Goal: Information Seeking & Learning: Learn about a topic

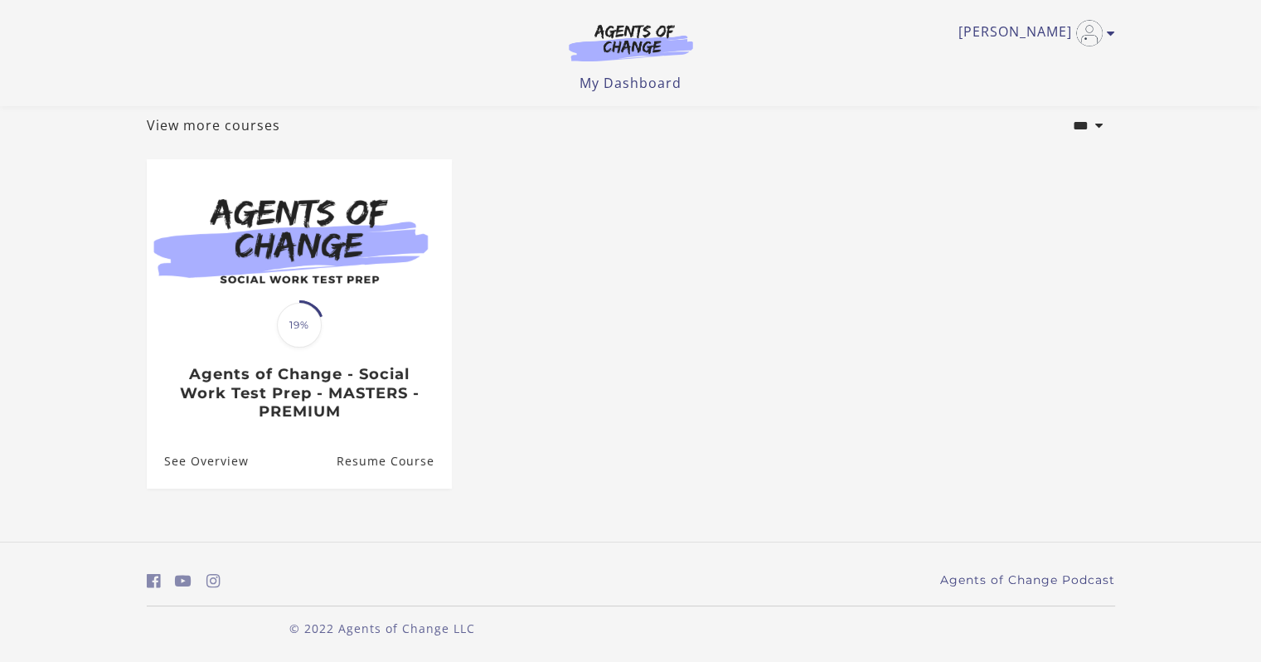
click at [356, 327] on div "Translation missing: en.liquid.partials.dashboard_course_card.progress_descript…" at bounding box center [299, 373] width 305 height 96
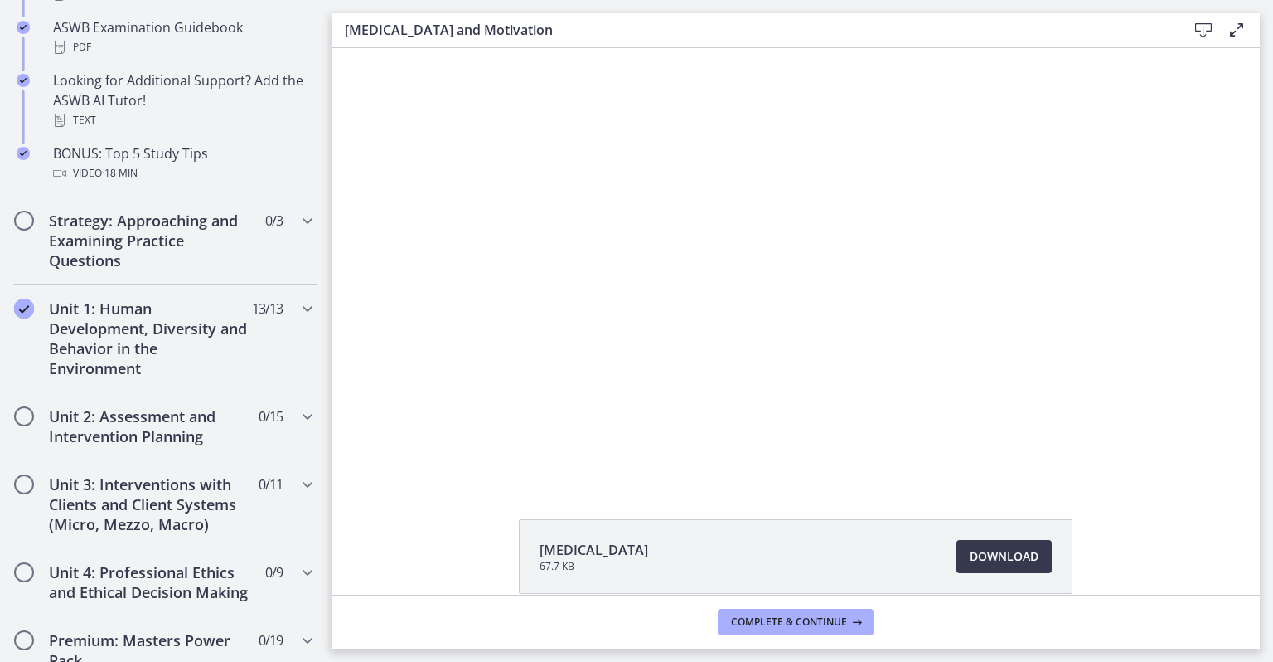
scroll to position [845, 0]
click at [279, 315] on div "Unit 1: Human Development, Diversity and Behavior in the Environment 13 / 13 Co…" at bounding box center [165, 338] width 305 height 108
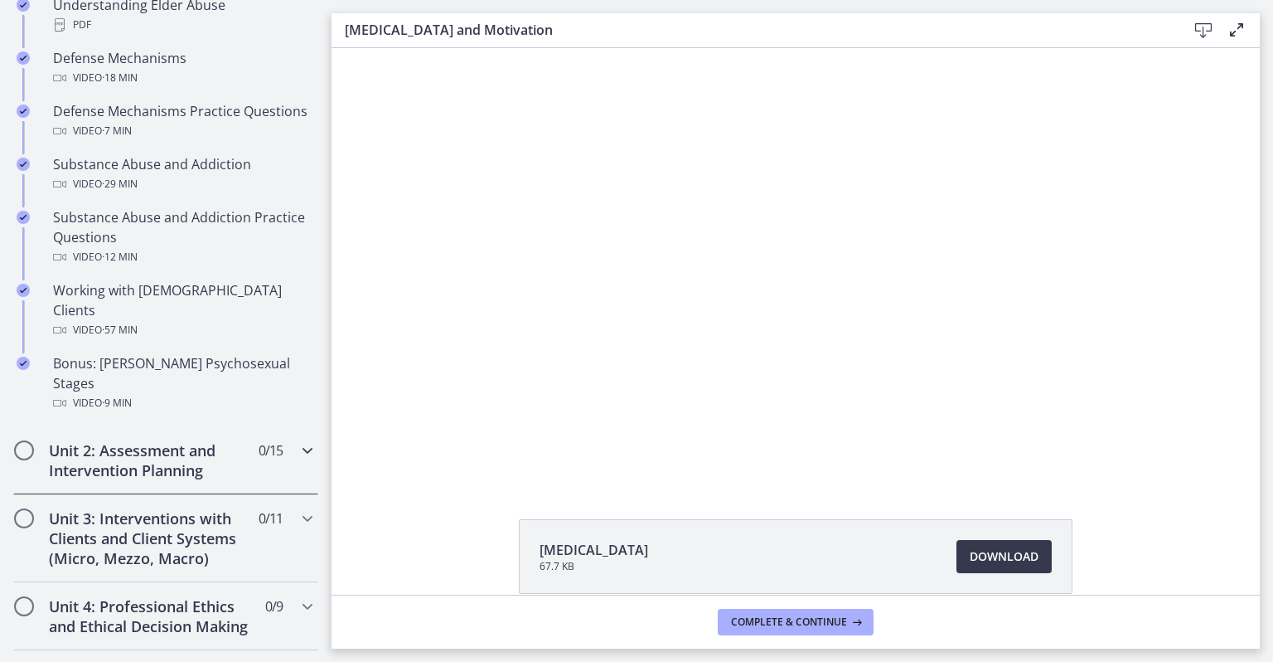
click at [259, 440] on span "0 / 15 Completed" at bounding box center [271, 450] width 24 height 20
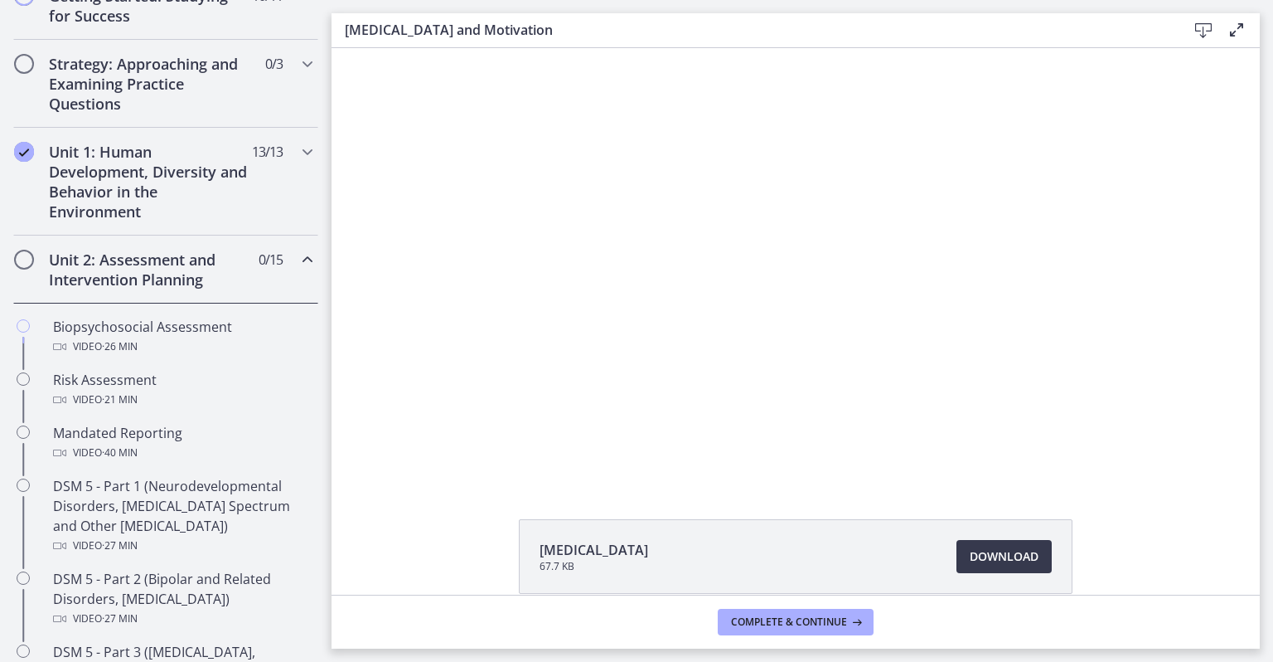
scroll to position [343, 0]
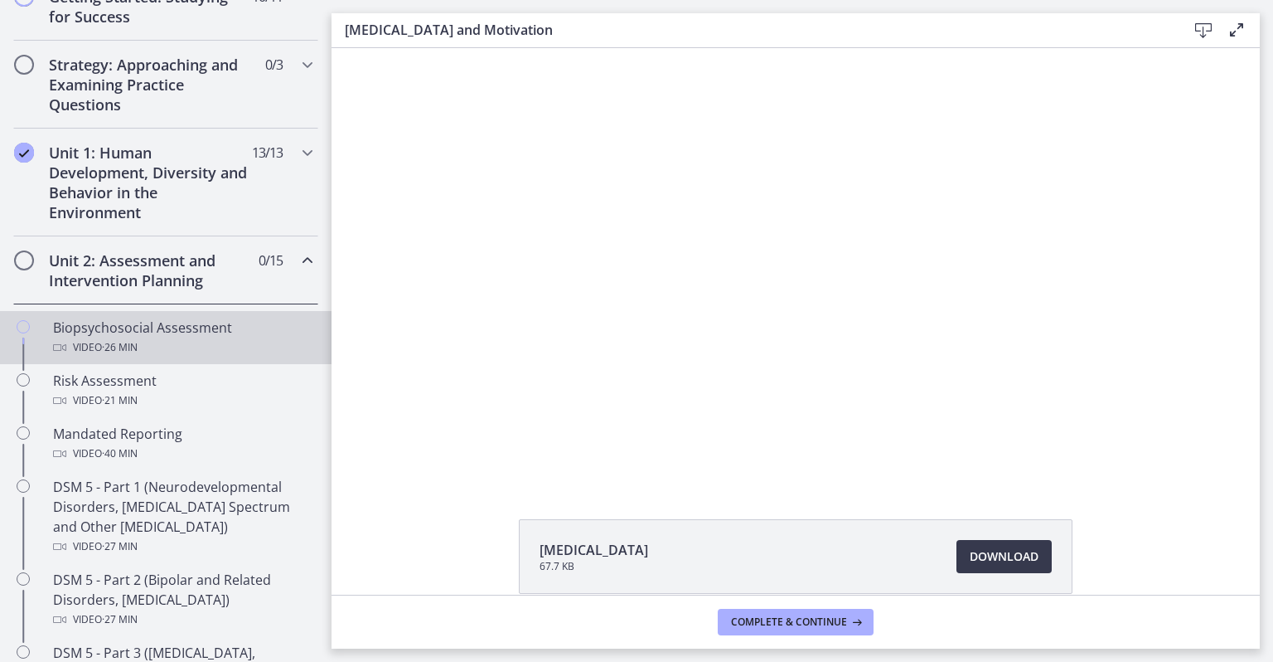
click at [215, 337] on div "Video · 26 min" at bounding box center [182, 347] width 259 height 20
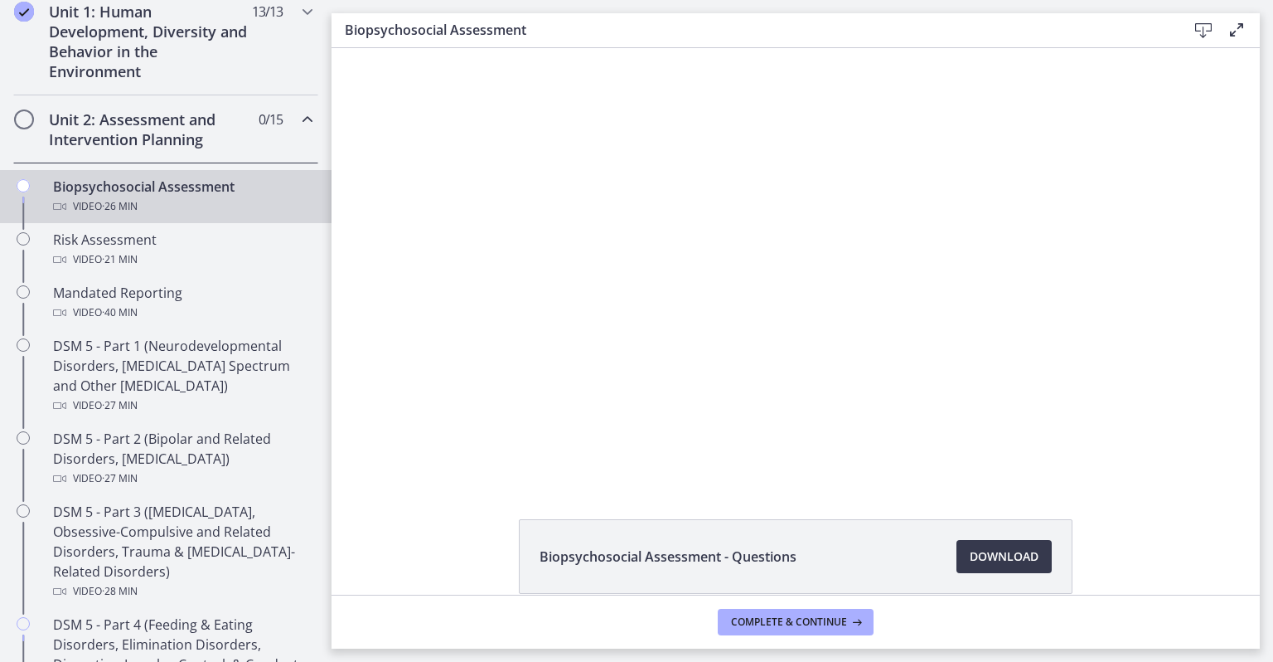
scroll to position [490, 0]
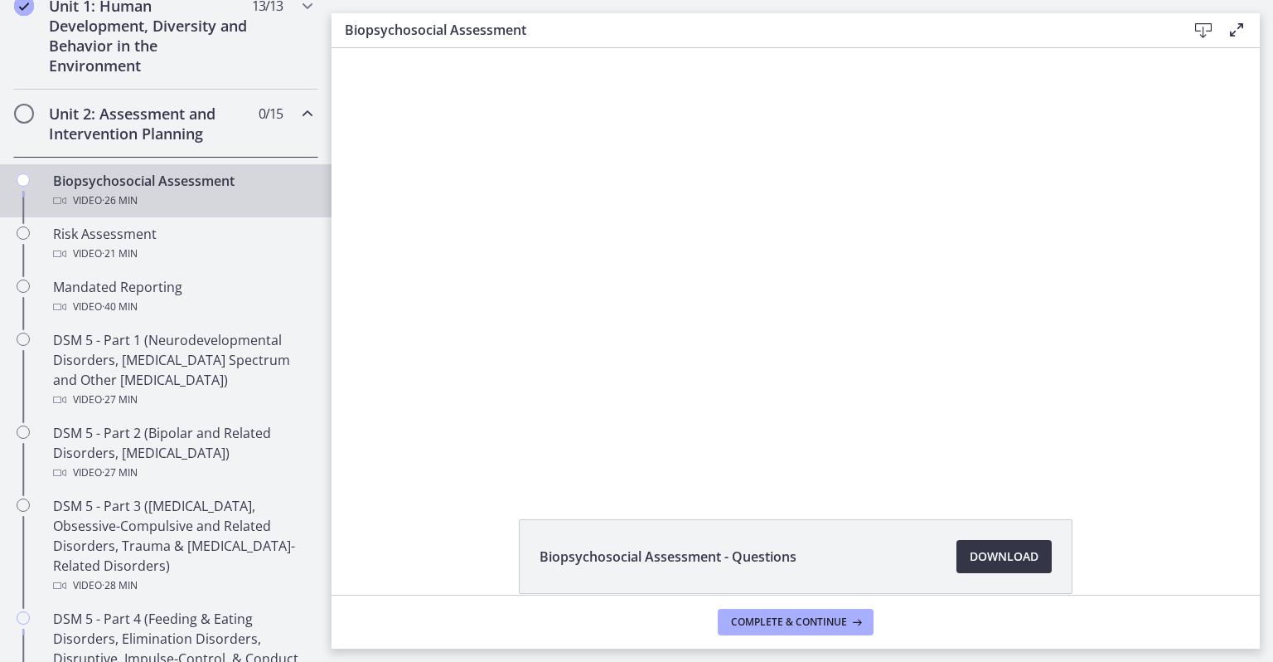
click at [991, 549] on span "Download Opens in a new window" at bounding box center [1004, 556] width 69 height 20
click at [351, 199] on div "Click for sound @keyframes VOLUME_SMALL_WAVE_FLASH { 0% { opacity: 0; } 33% { o…" at bounding box center [796, 264] width 928 height 433
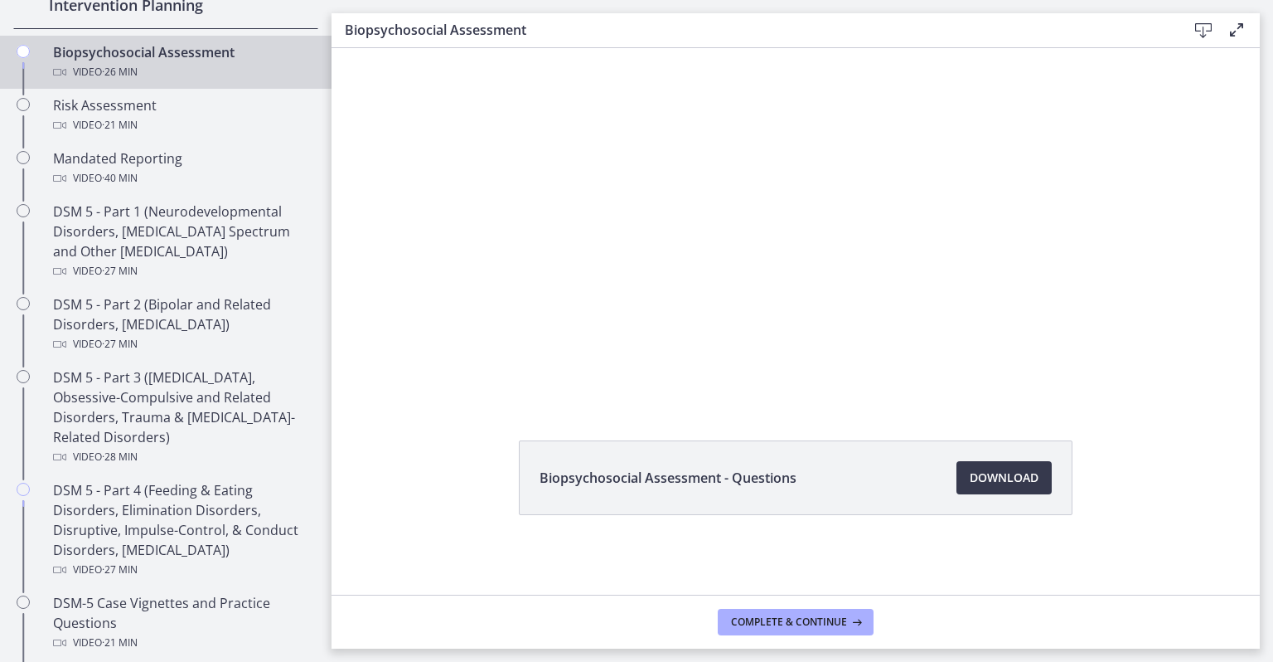
scroll to position [623, 0]
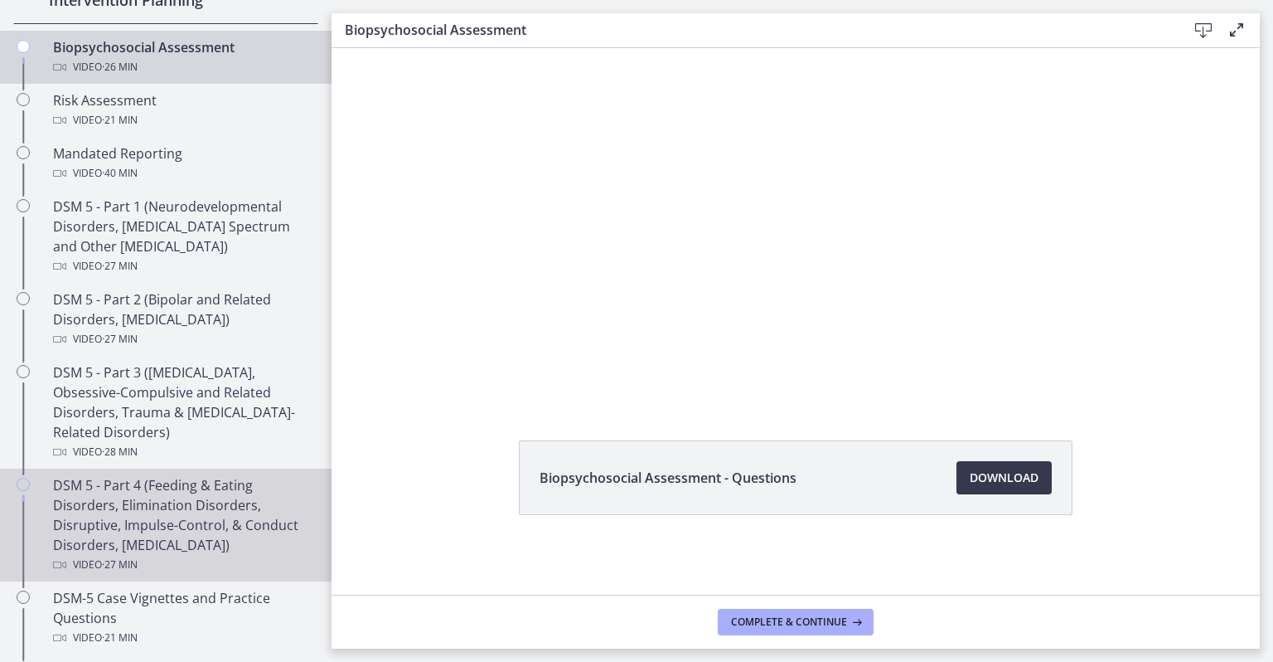
click at [197, 556] on div "Video · 27 min" at bounding box center [182, 565] width 259 height 20
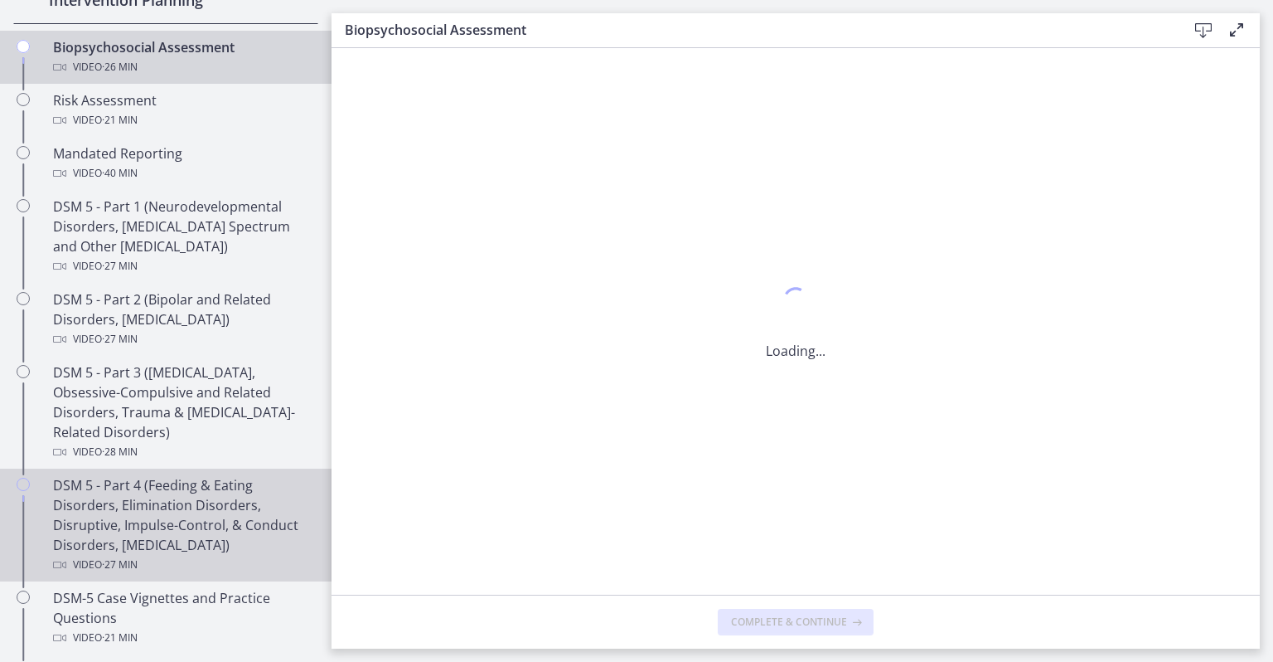
scroll to position [0, 0]
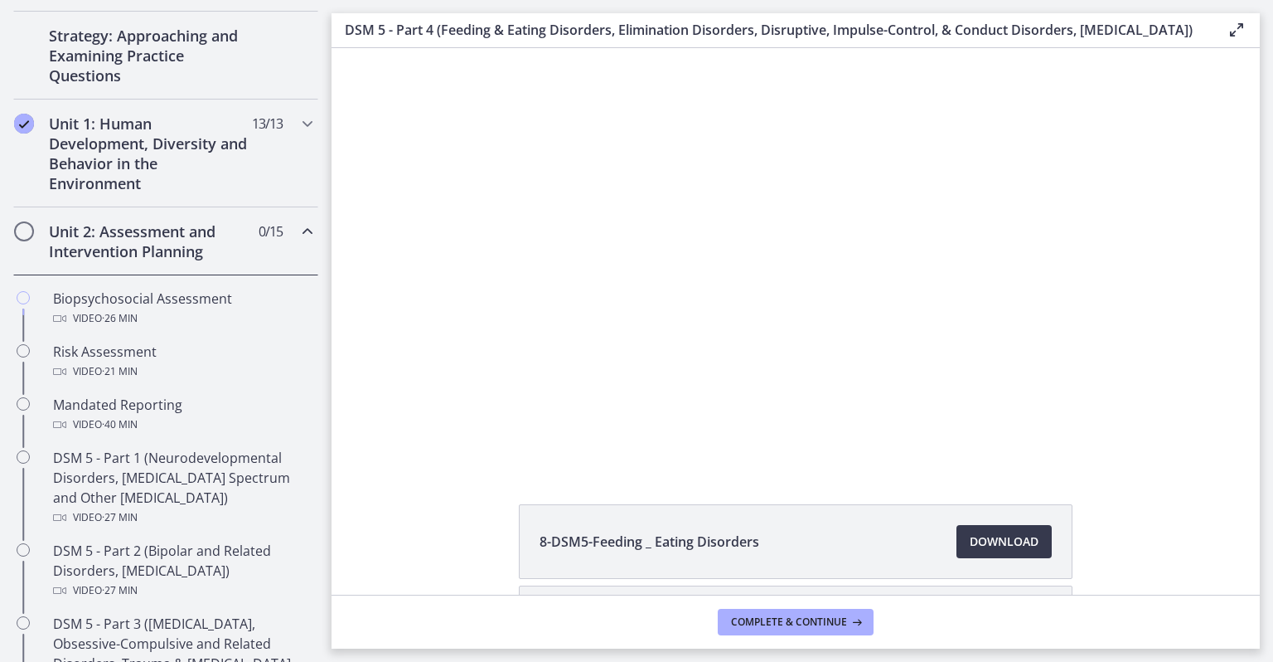
scroll to position [345, 0]
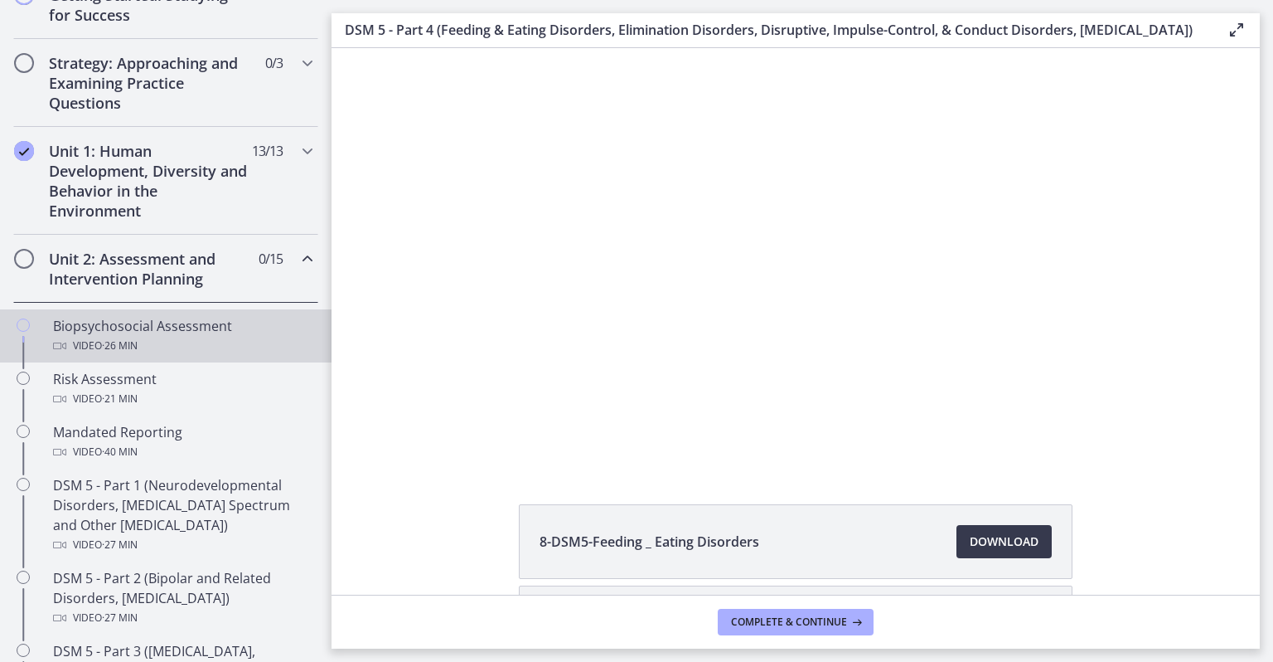
click at [217, 332] on div "Biopsychosocial Assessment Video · 26 min" at bounding box center [182, 336] width 259 height 40
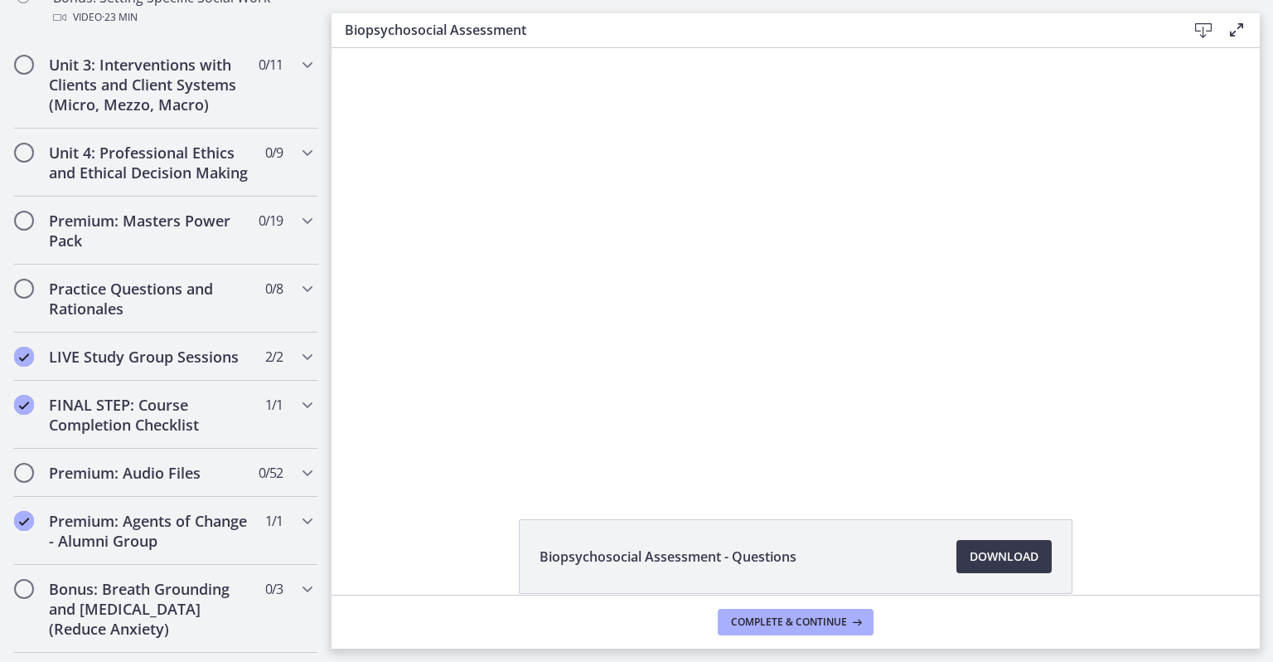
scroll to position [1617, 0]
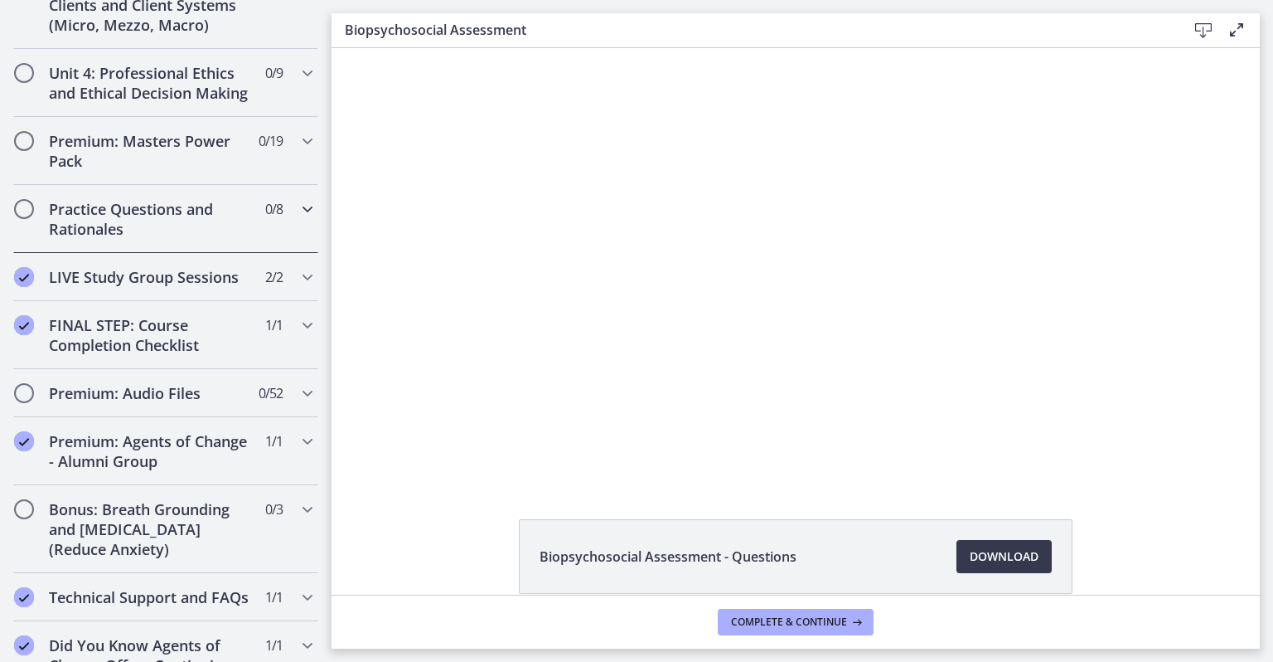
click at [298, 219] on icon "Chapters" at bounding box center [308, 209] width 20 height 20
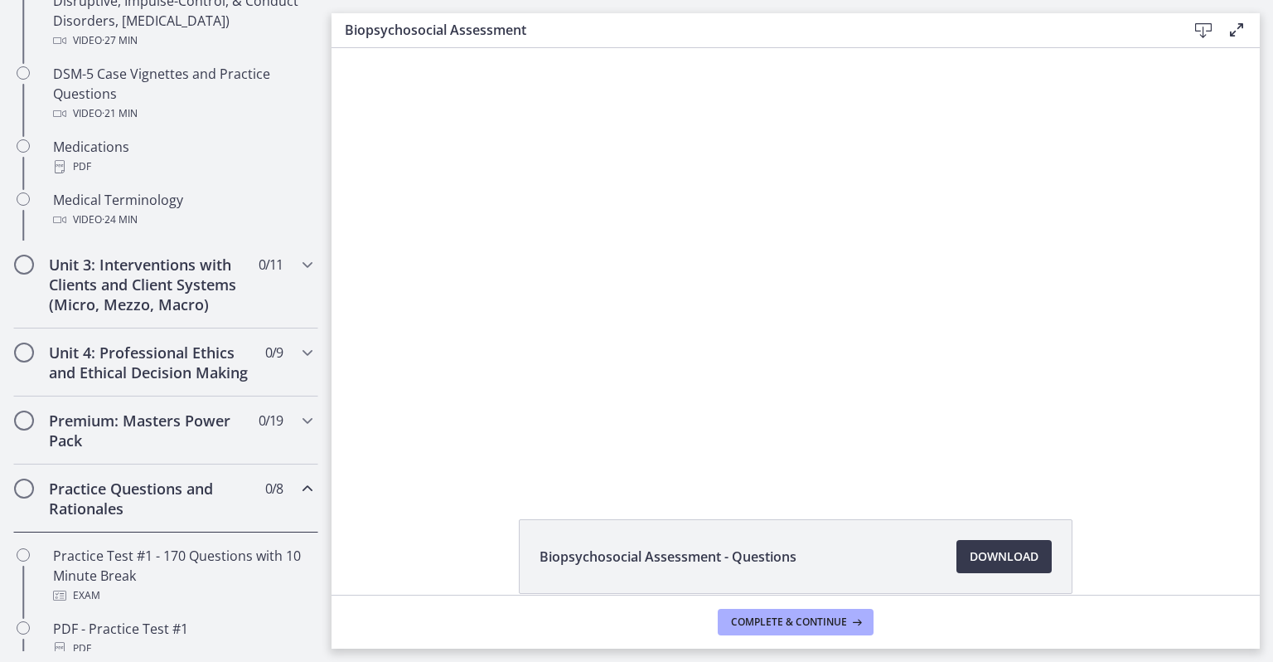
scroll to position [666, 0]
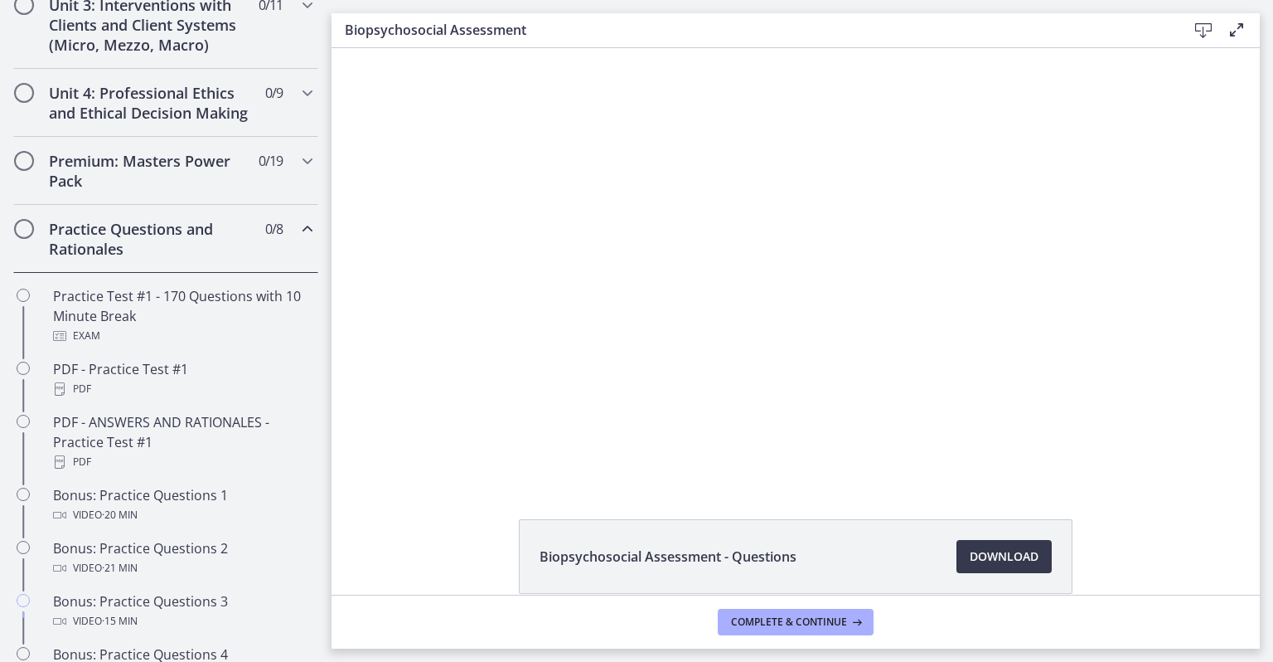
click at [282, 252] on div "Practice Questions and Rationales 0 / 8 Completed" at bounding box center [165, 239] width 305 height 68
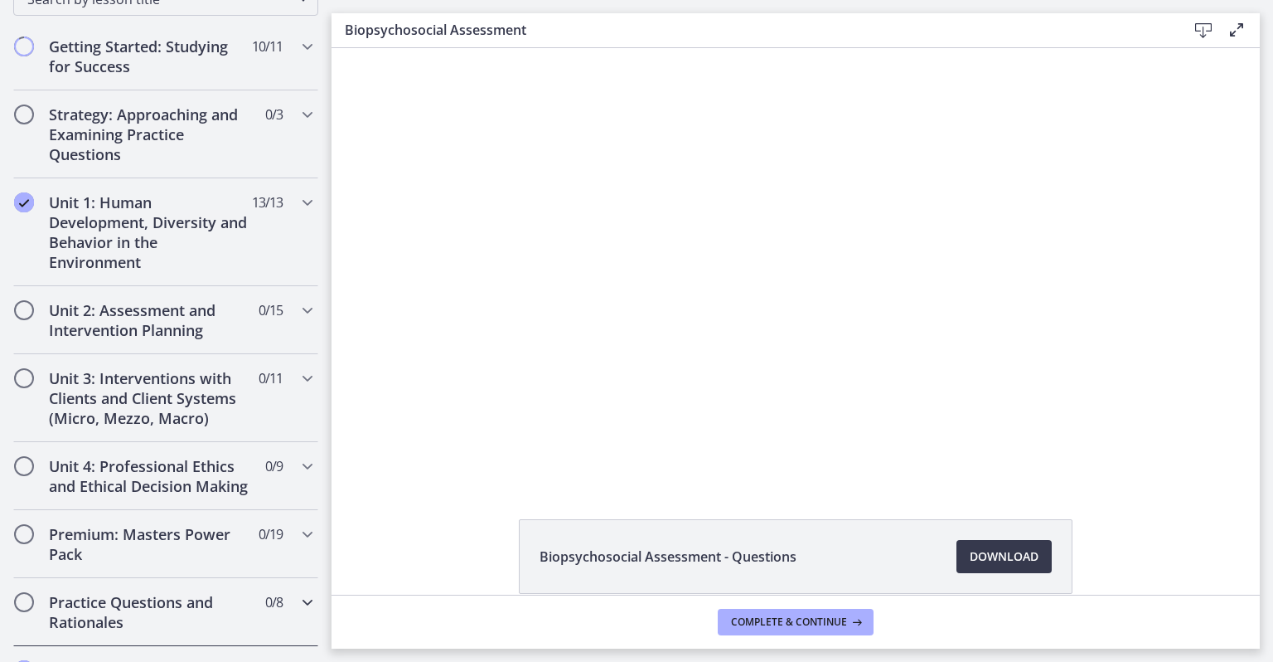
scroll to position [295, 0]
click at [610, 342] on div at bounding box center [795, 264] width 773 height 433
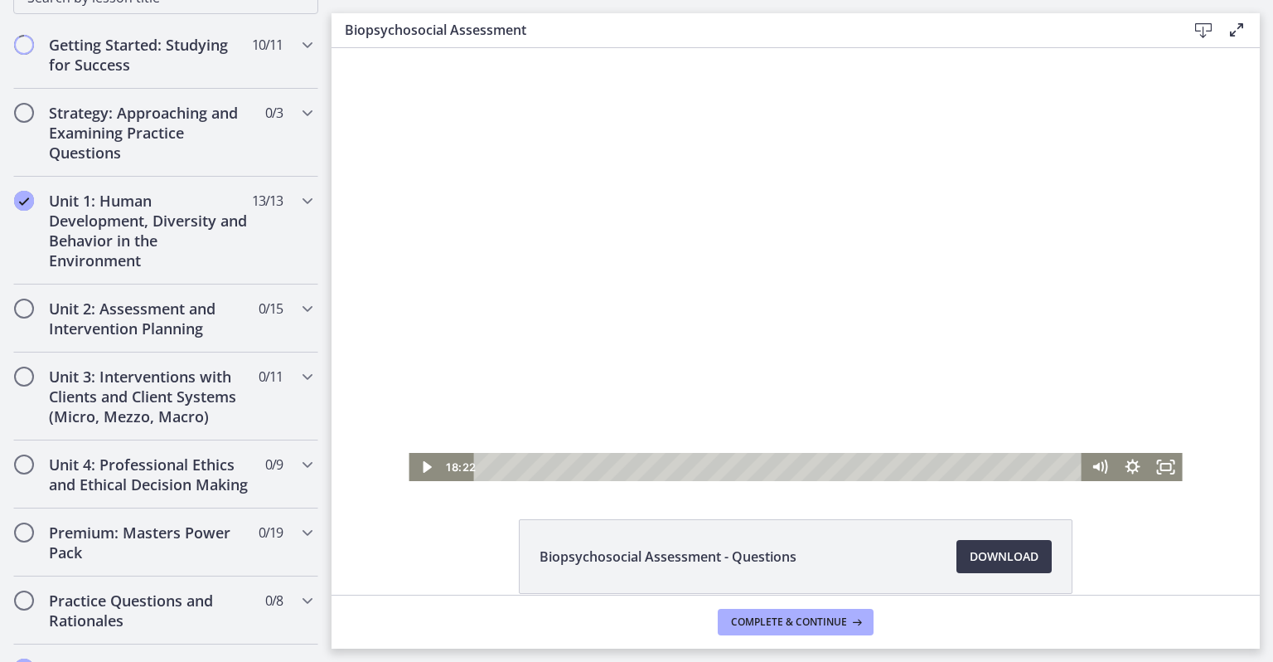
click at [594, 342] on div at bounding box center [795, 264] width 773 height 433
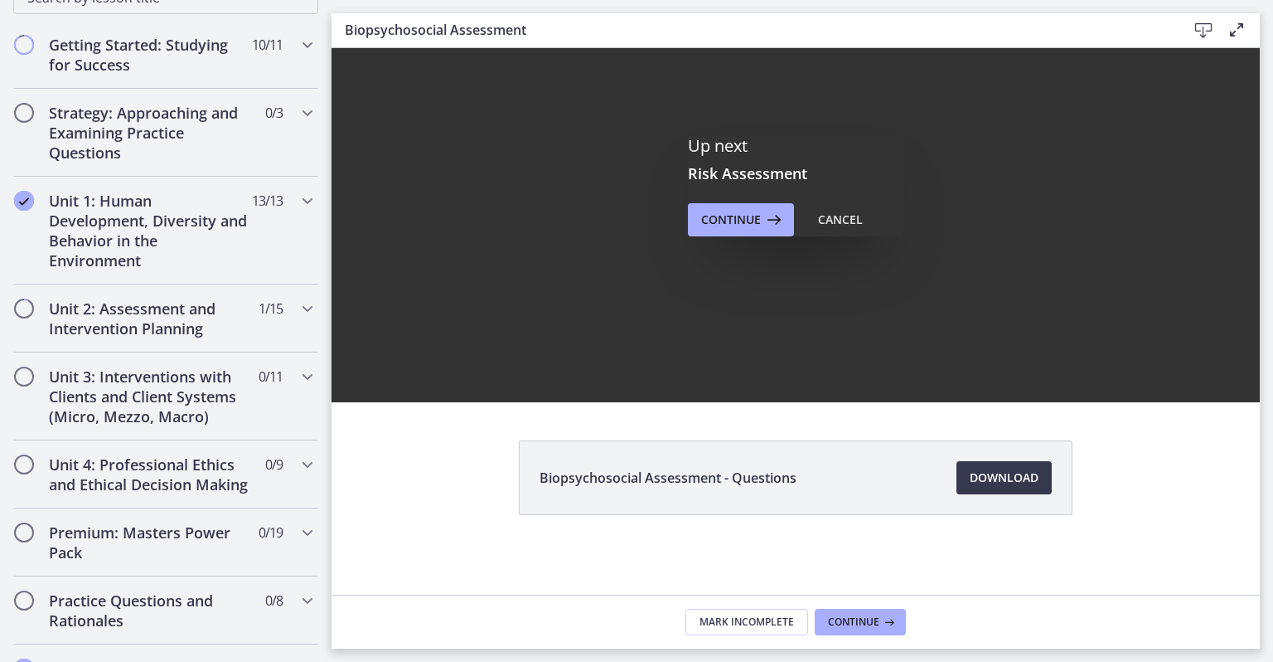
scroll to position [0, 0]
click at [761, 218] on icon at bounding box center [772, 220] width 23 height 20
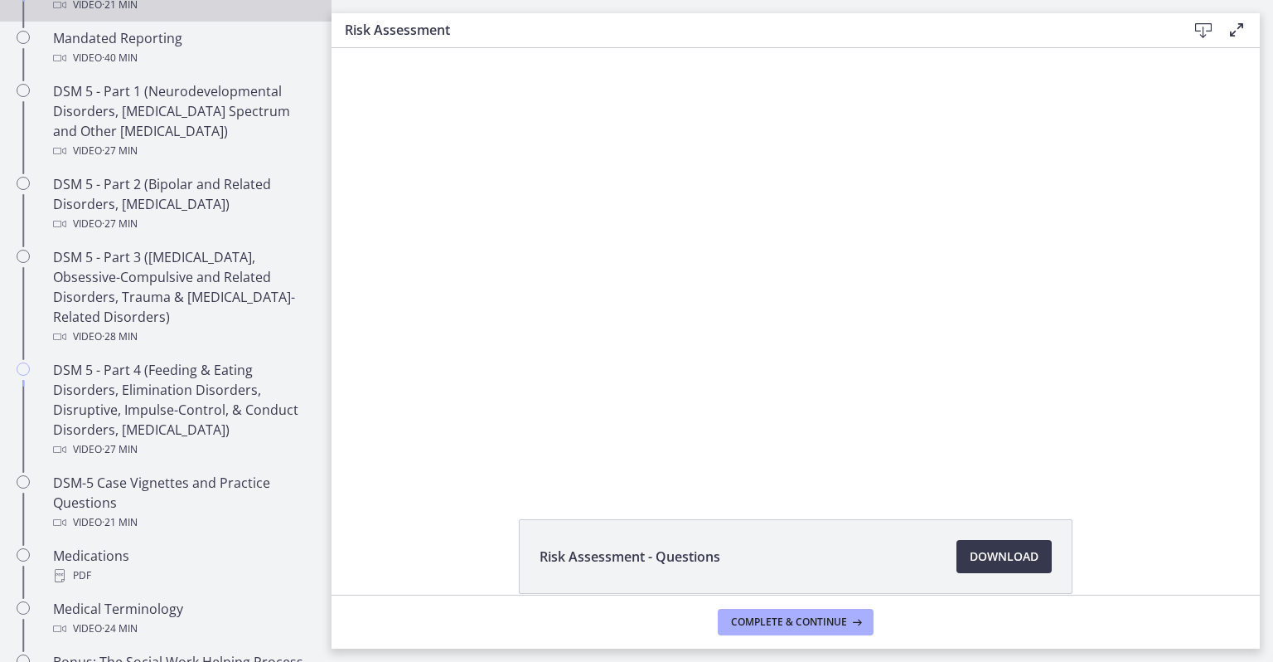
scroll to position [741, 0]
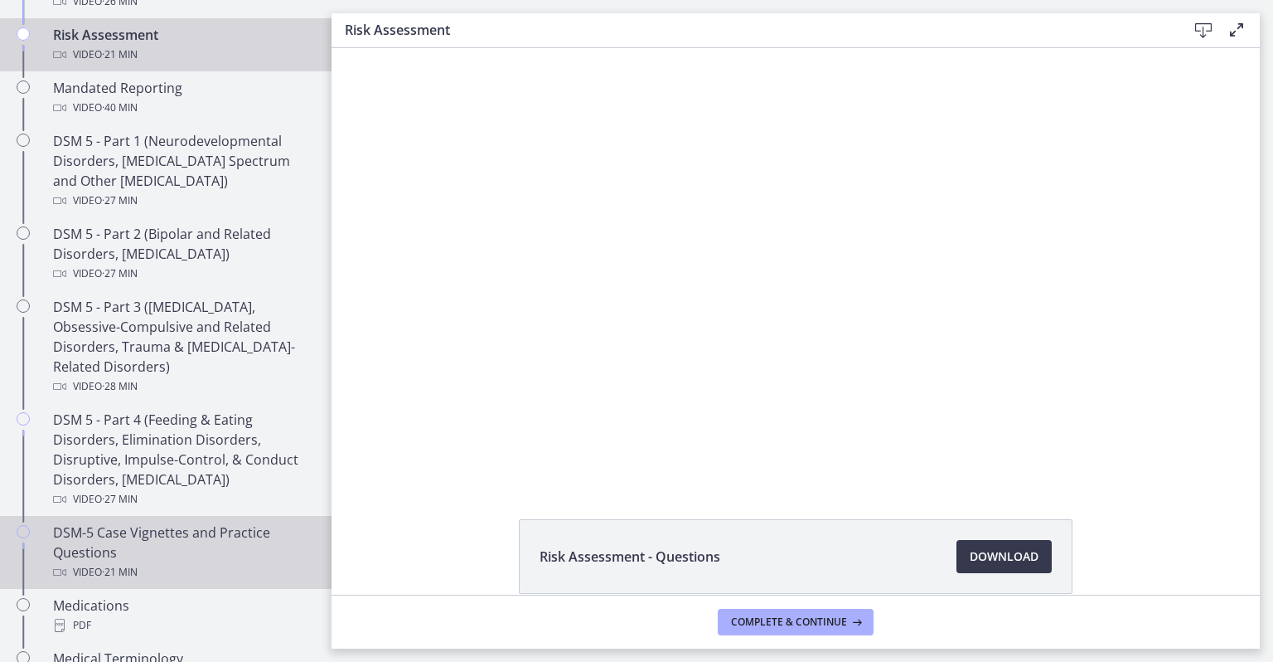
click at [253, 562] on div "Video · 21 min" at bounding box center [182, 572] width 259 height 20
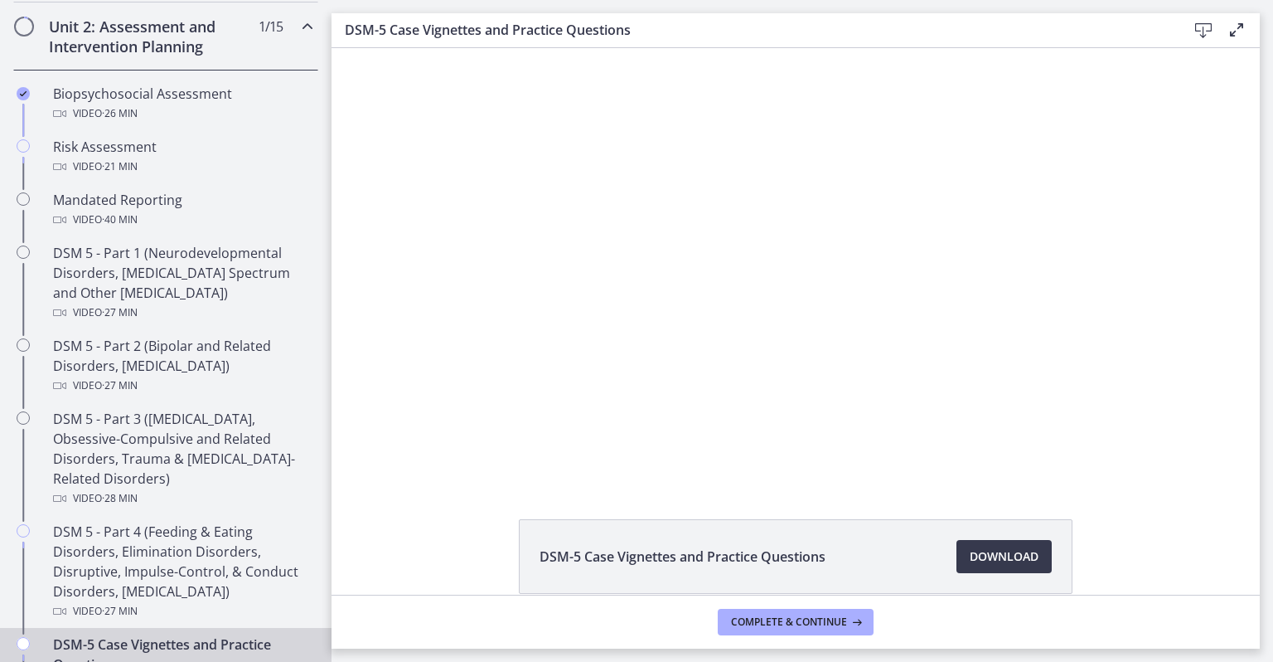
scroll to position [575, 0]
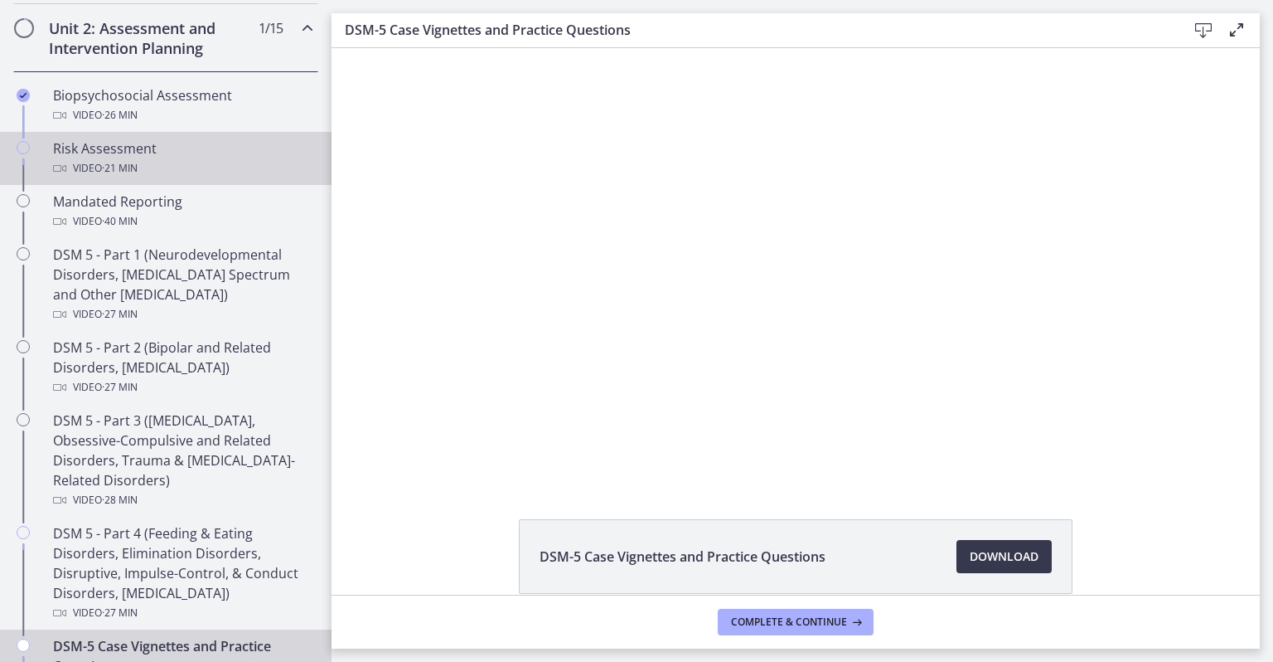
click at [199, 152] on div "Risk Assessment Video · 21 min" at bounding box center [182, 158] width 259 height 40
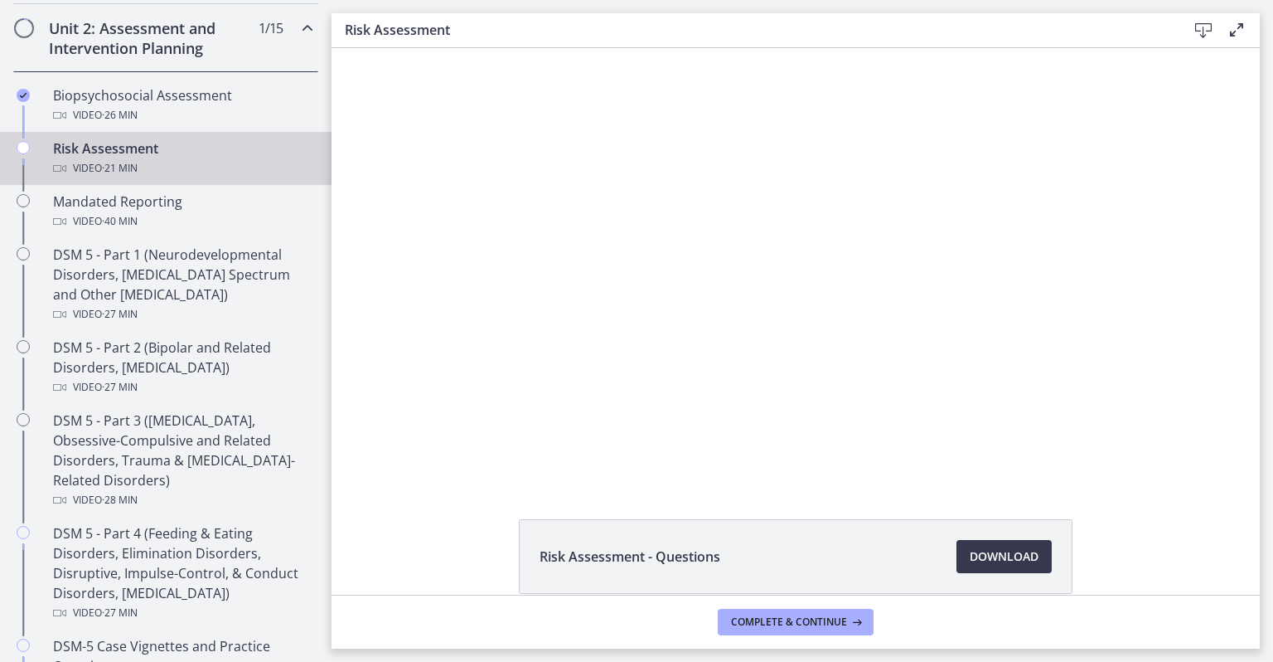
click at [642, 298] on div at bounding box center [796, 264] width 860 height 433
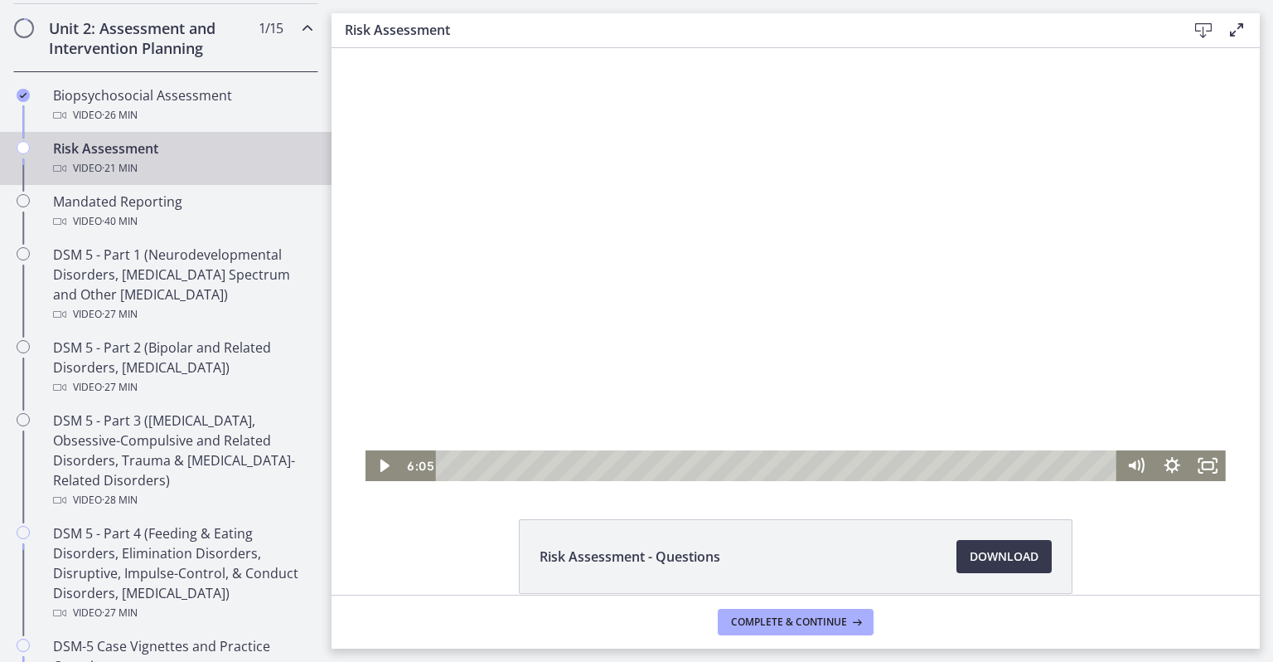
click at [371, 476] on icon "Play Video" at bounding box center [385, 465] width 36 height 31
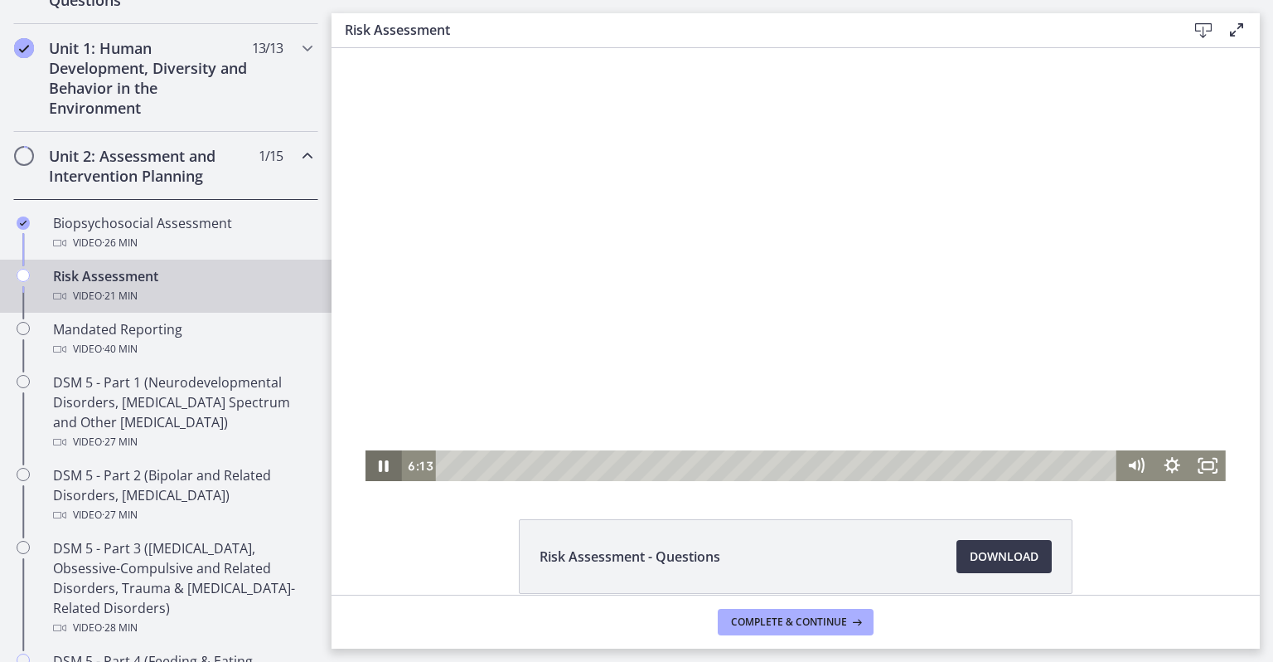
scroll to position [444, 0]
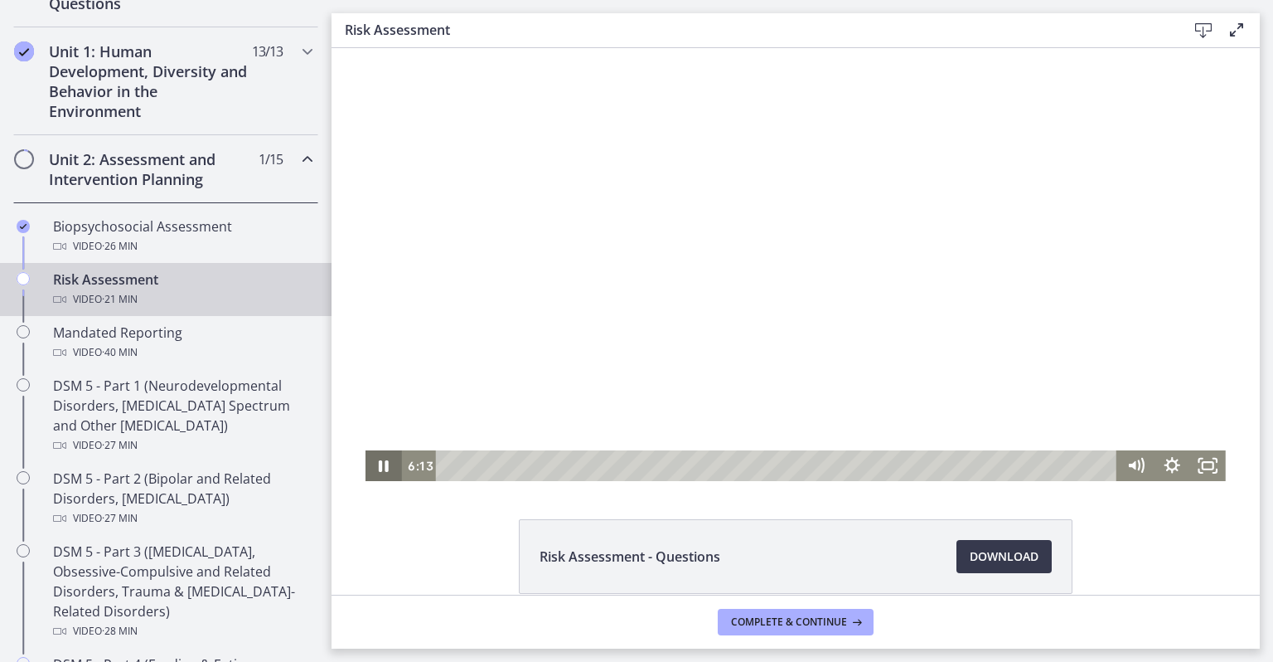
click at [262, 294] on div "Video · 21 min" at bounding box center [182, 299] width 259 height 20
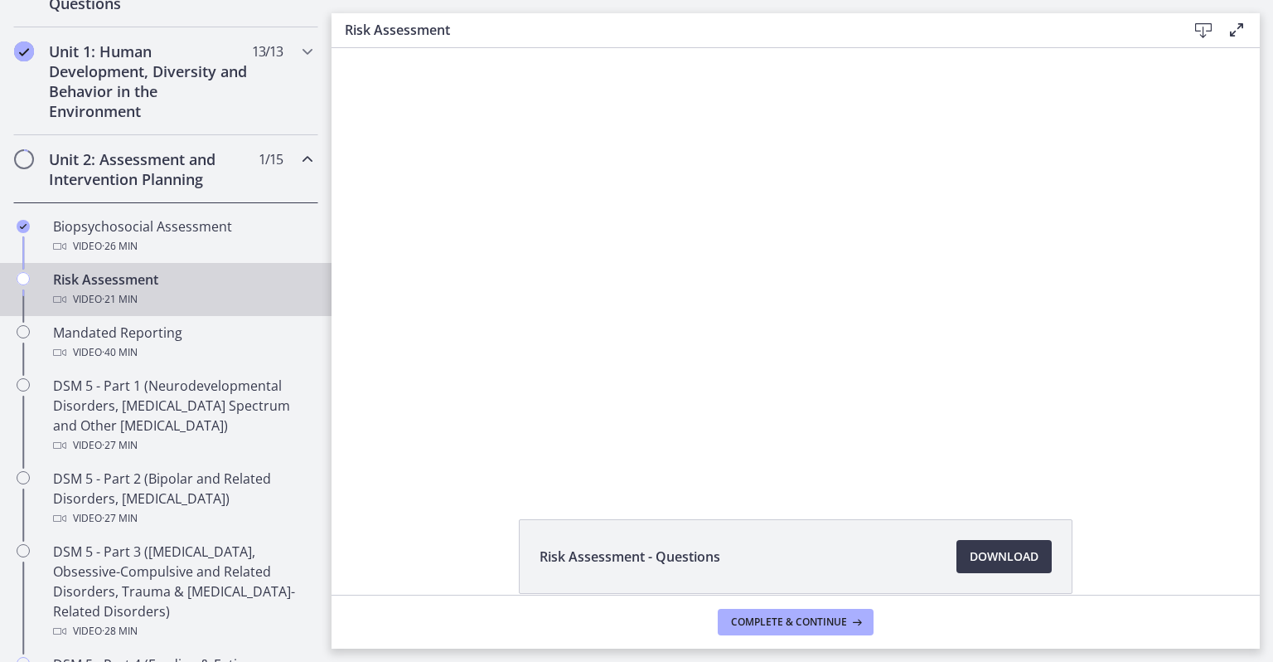
click at [550, 303] on div at bounding box center [796, 264] width 860 height 433
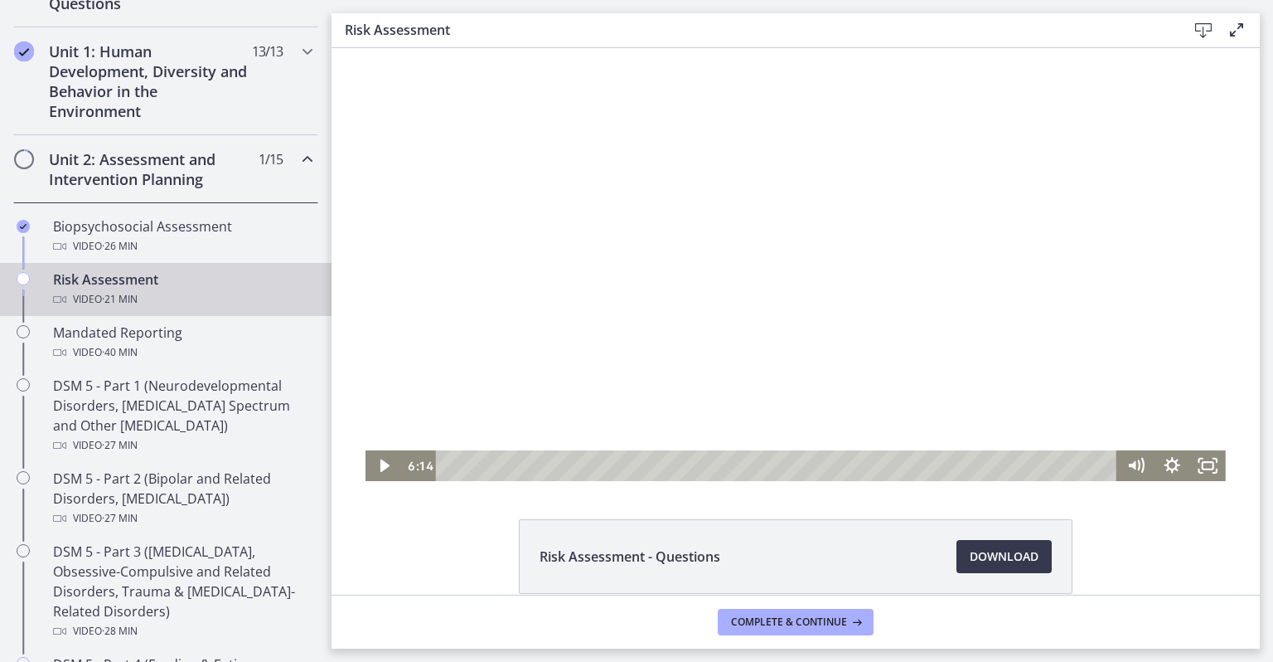
click at [380, 466] on icon "Play Video" at bounding box center [384, 465] width 9 height 12
click at [1139, 464] on icon "Mute" at bounding box center [1141, 465] width 4 height 4
click at [1141, 468] on icon "Unmute" at bounding box center [1141, 465] width 1 height 9
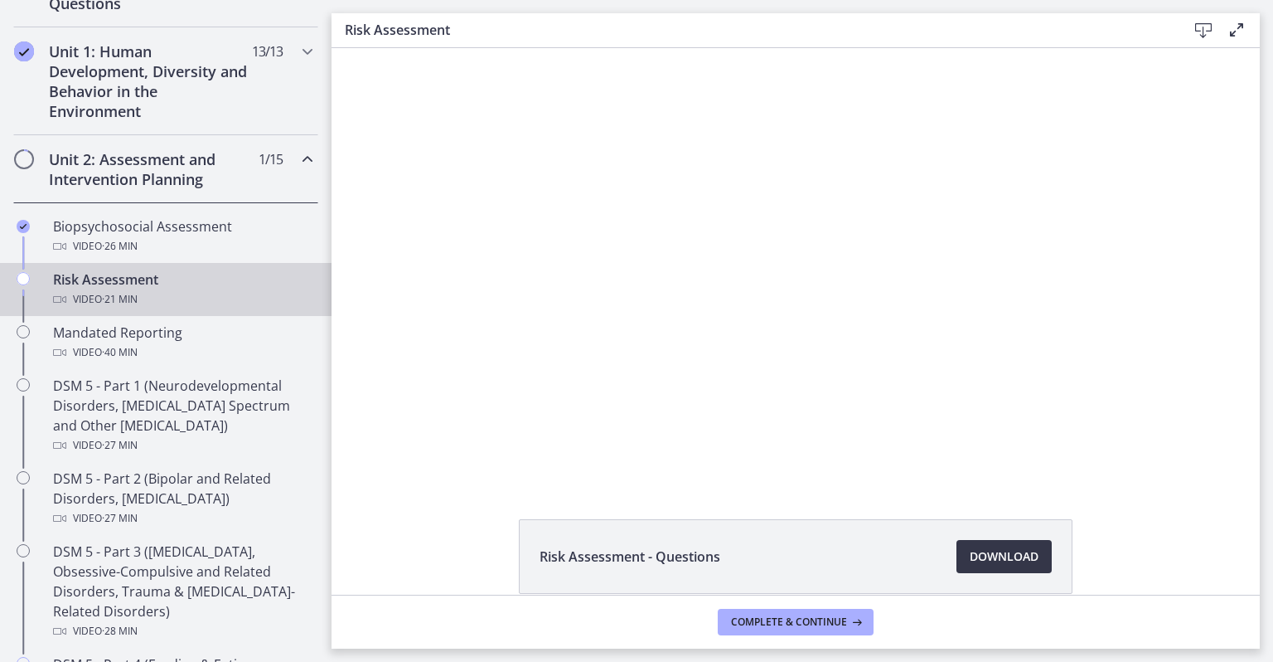
click at [986, 554] on span "Download Opens in a new window" at bounding box center [1004, 556] width 69 height 20
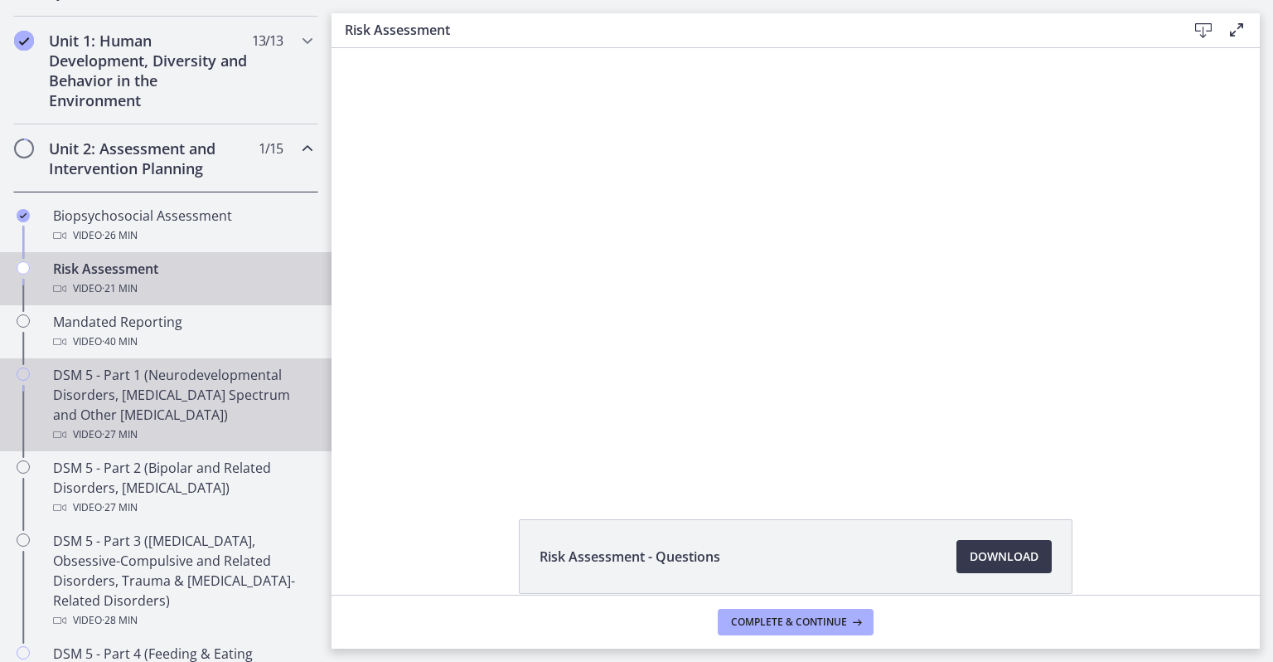
click at [0, 445] on link "DSM 5 - Part 1 (Neurodevelopmental Disorders, [MEDICAL_DATA] Spectrum and Other…" at bounding box center [166, 404] width 332 height 93
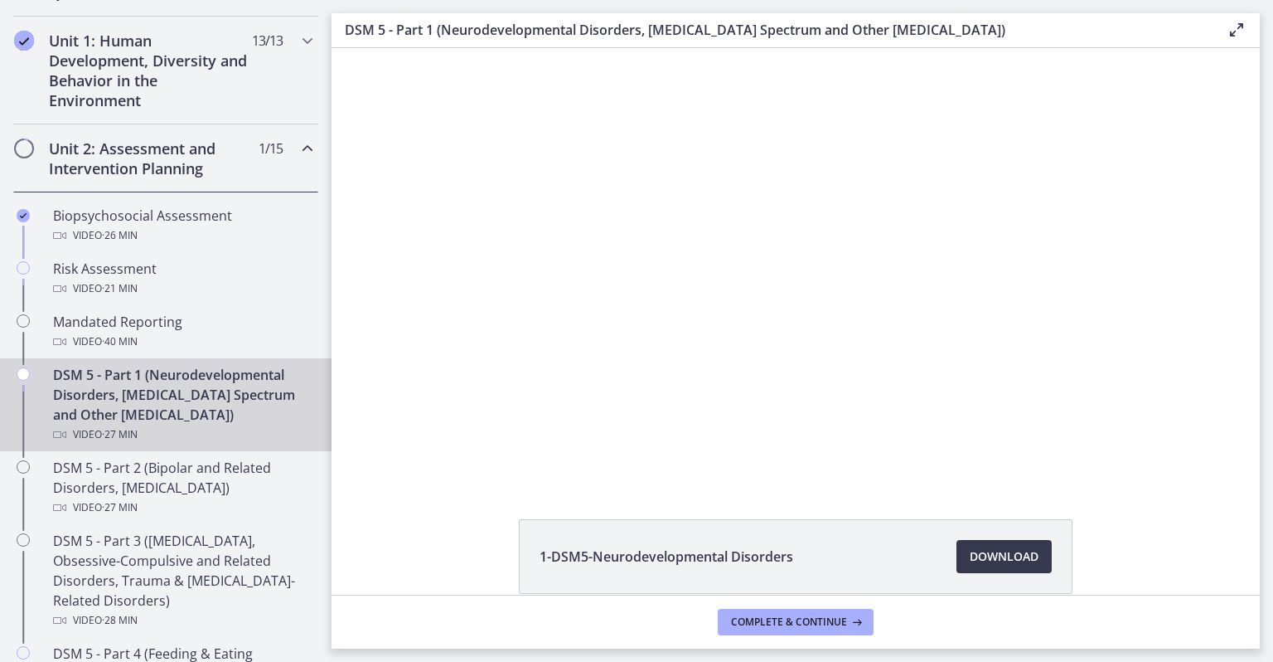
click at [0, 358] on link "DSM 5 - Part 1 (Neurodevelopmental Disorders, [MEDICAL_DATA] Spectrum and Other…" at bounding box center [166, 404] width 332 height 93
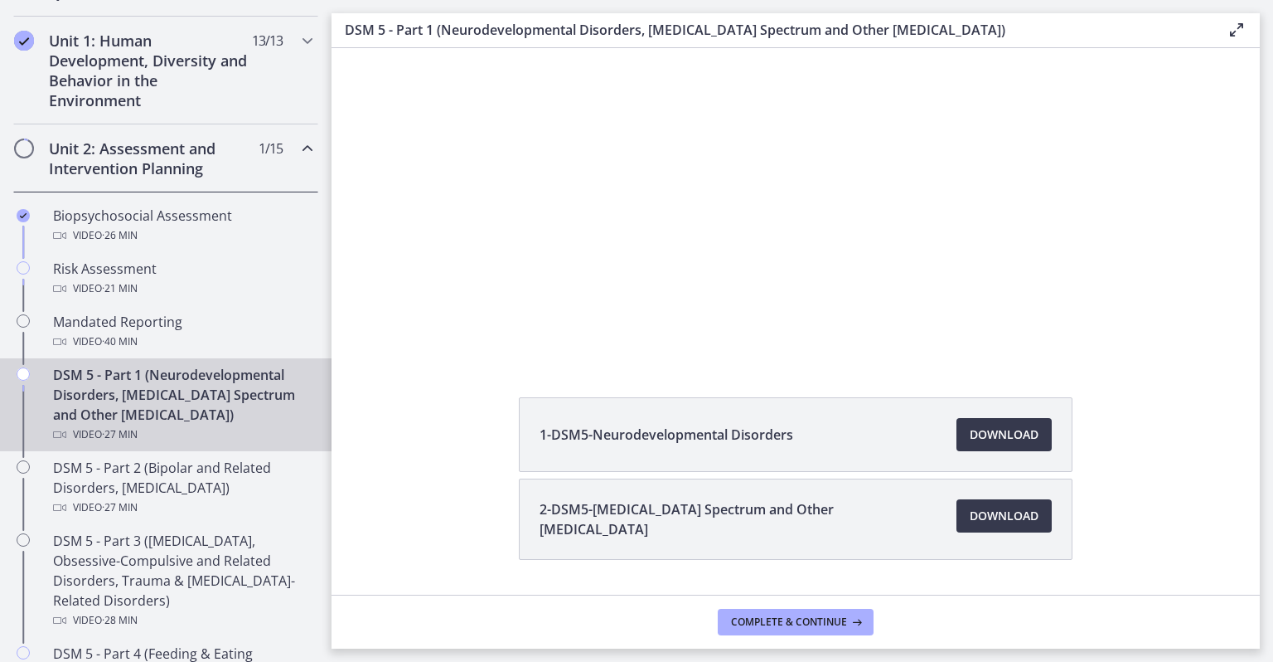
scroll to position [166, 0]
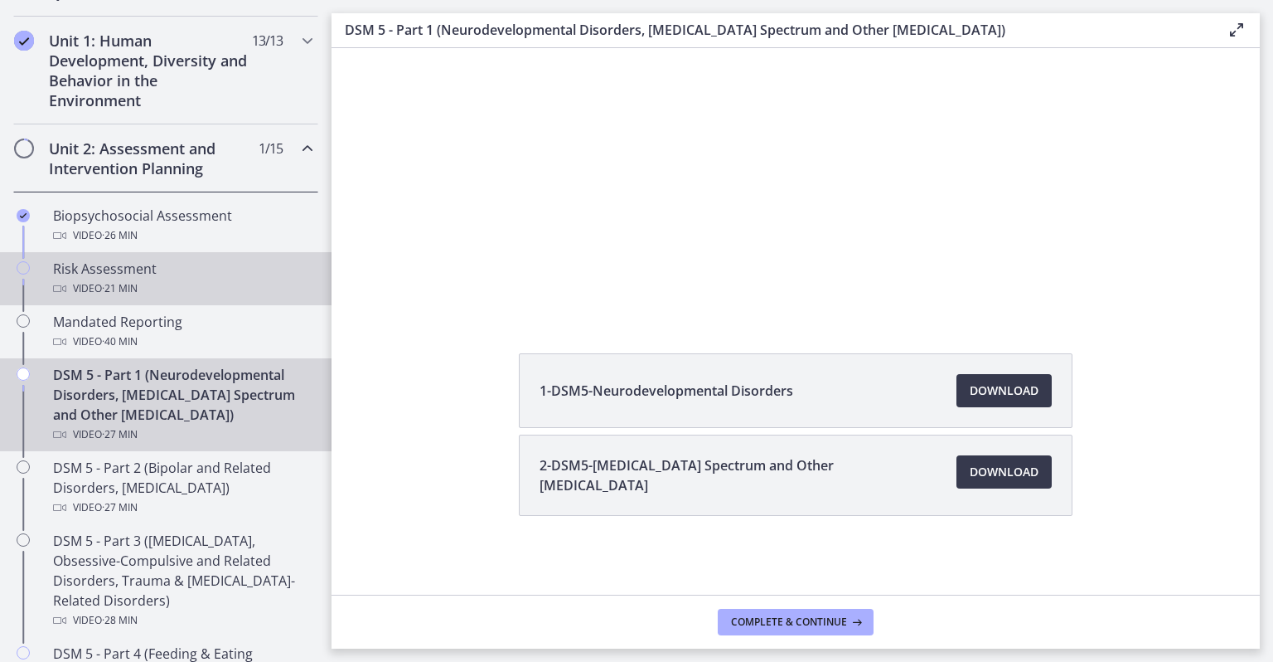
click at [86, 275] on div "Risk Assessment Video · 21 min" at bounding box center [182, 279] width 259 height 40
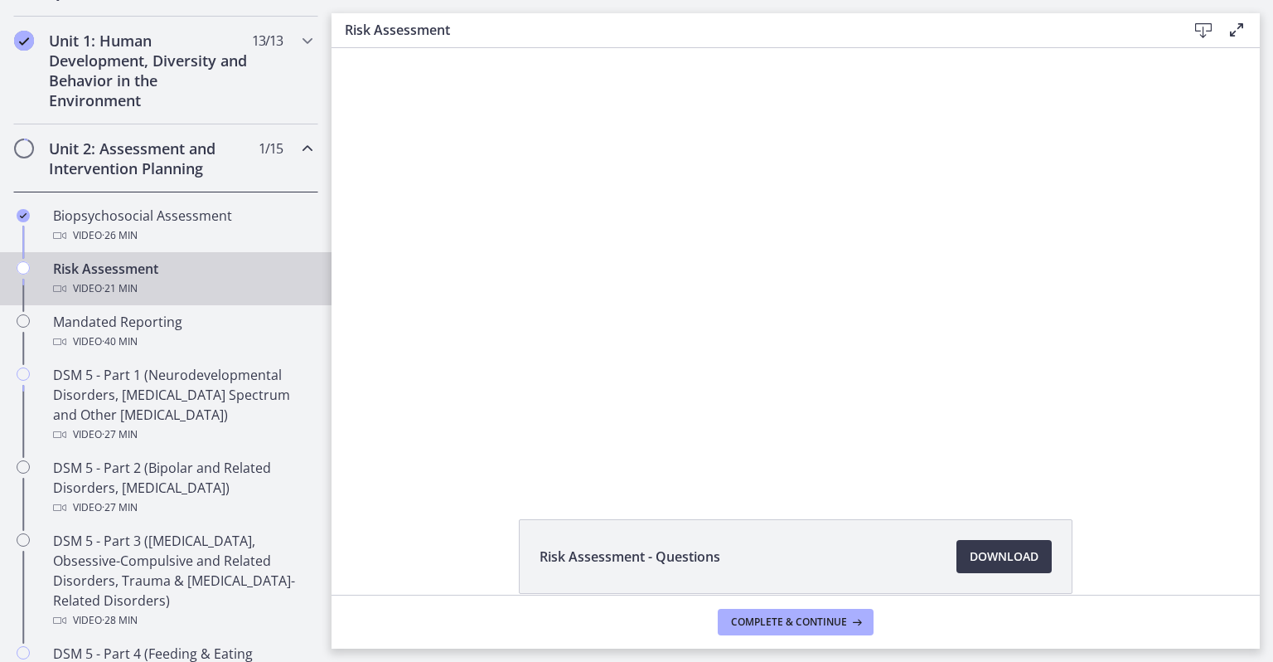
click at [858, 300] on div at bounding box center [796, 264] width 860 height 433
click at [861, 276] on div at bounding box center [796, 264] width 860 height 433
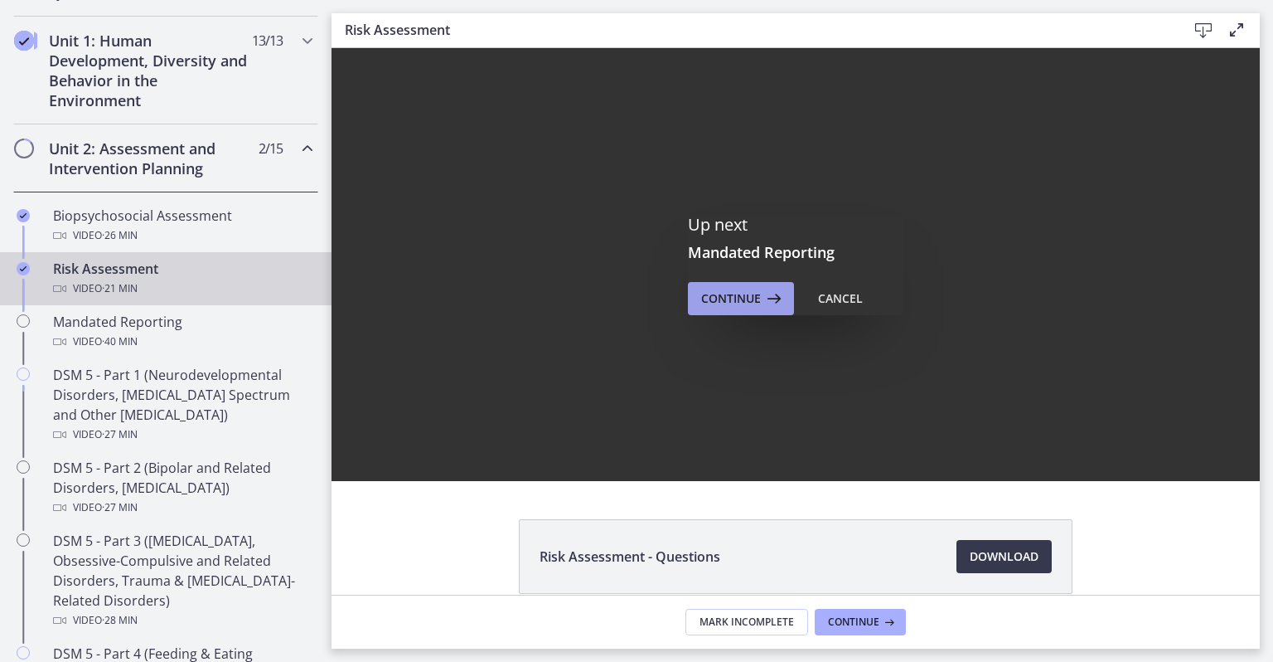
click at [736, 294] on span "Continue" at bounding box center [731, 298] width 60 height 20
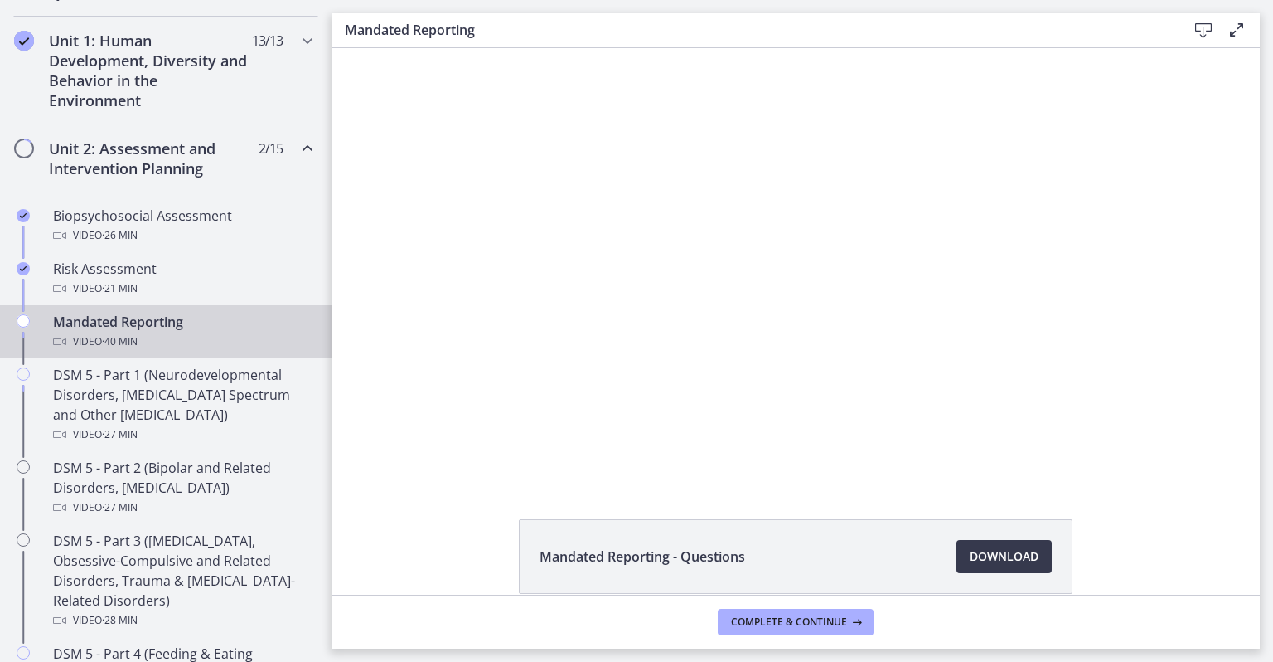
click at [791, 400] on div at bounding box center [796, 264] width 860 height 433
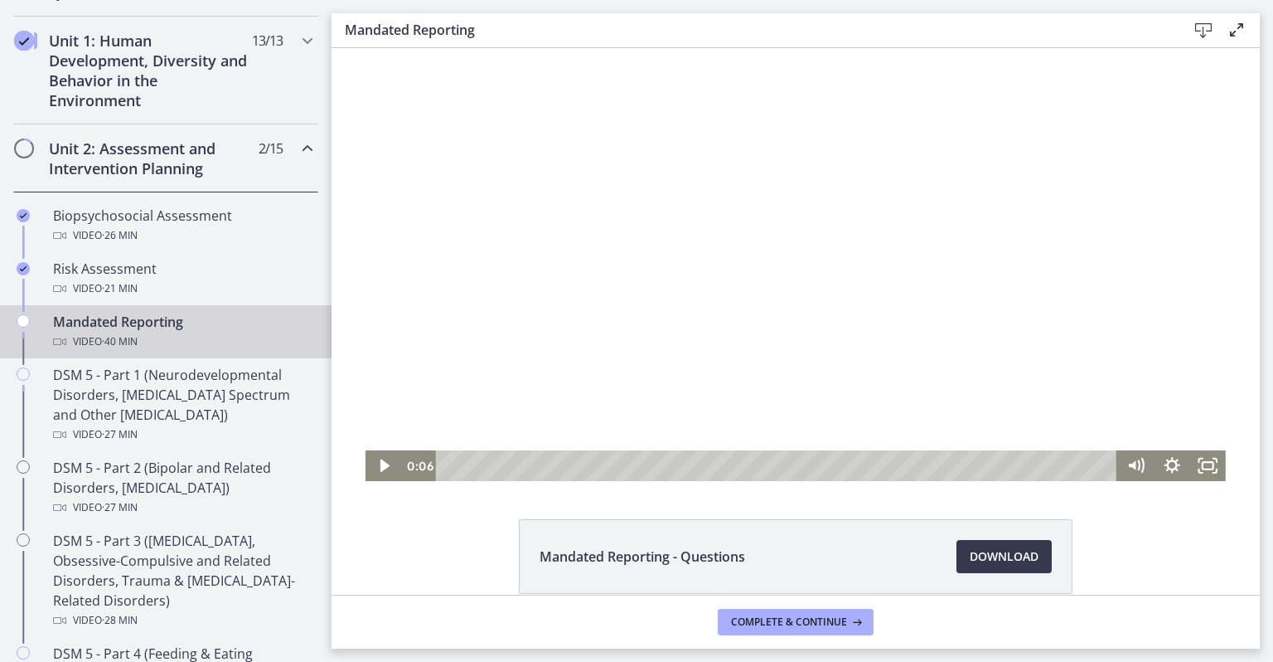
click at [861, 409] on div at bounding box center [796, 264] width 860 height 433
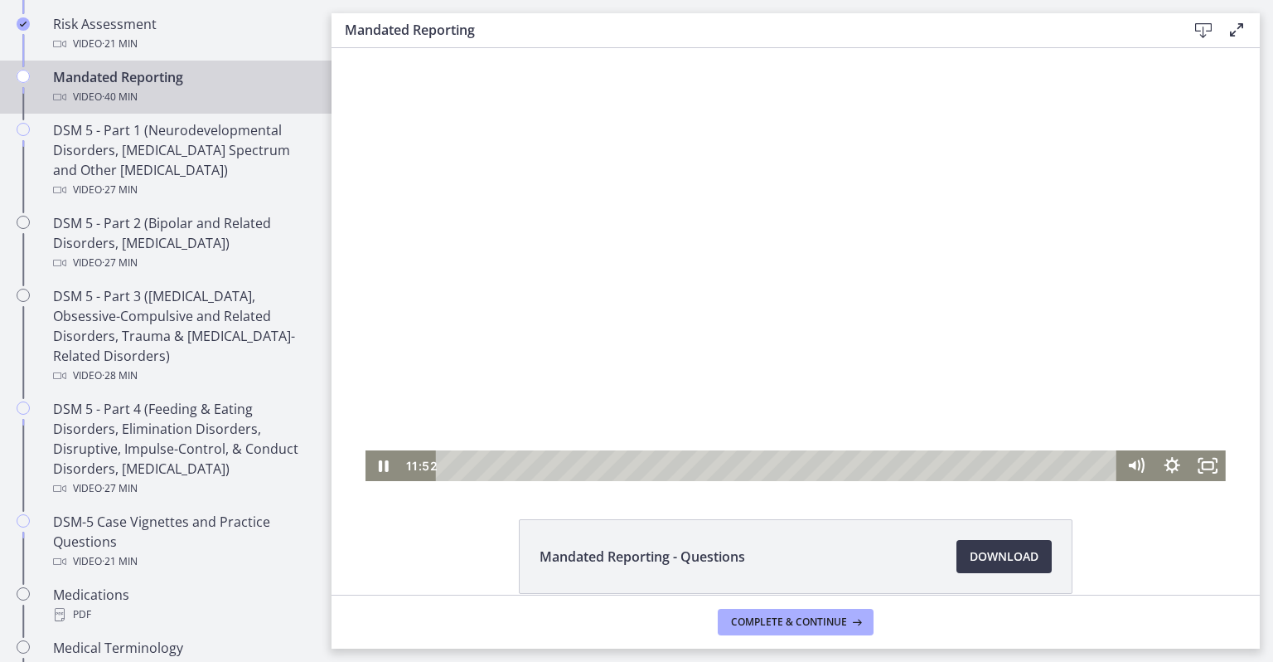
scroll to position [701, 0]
click at [968, 465] on div "Playbar" at bounding box center [779, 465] width 660 height 31
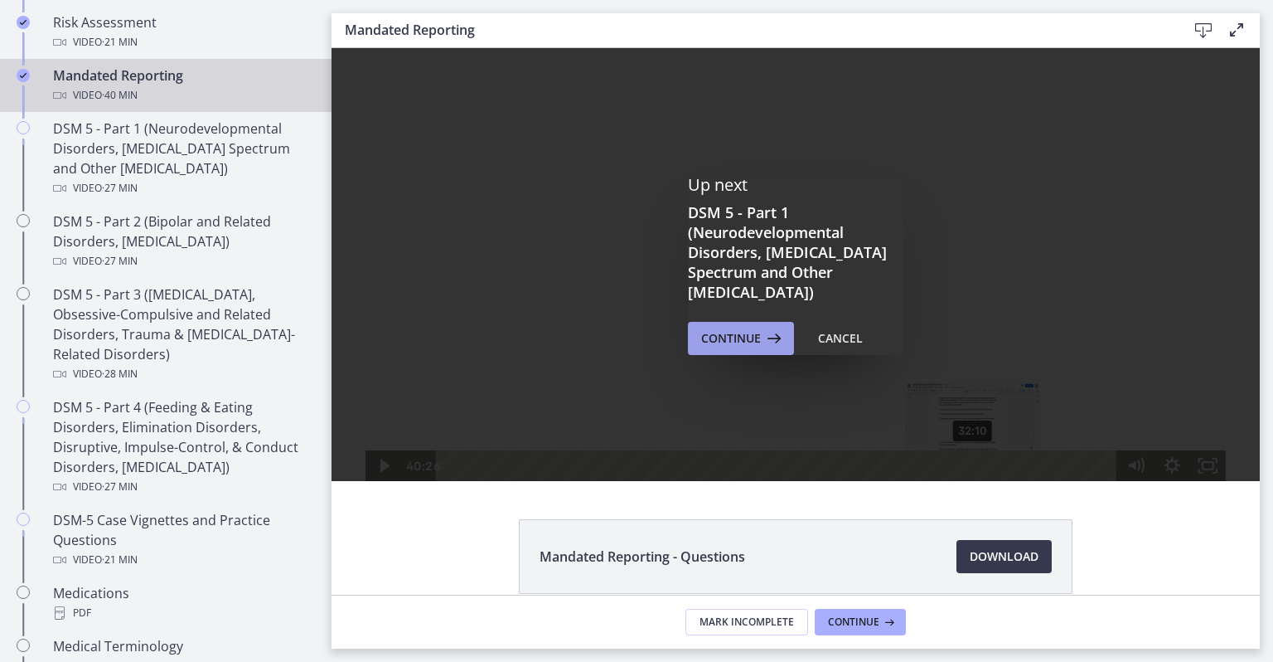
click at [715, 340] on span "Continue" at bounding box center [731, 338] width 60 height 20
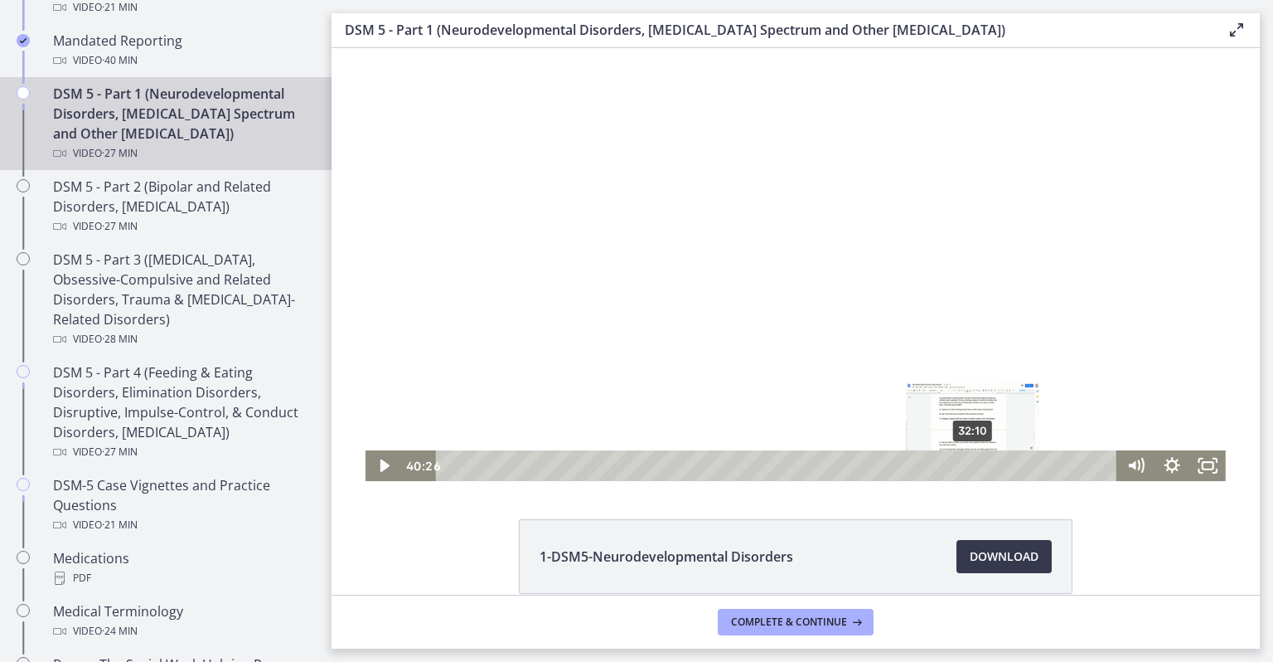
scroll to position [739, 0]
click at [994, 555] on span "Download Opens in a new window" at bounding box center [1004, 556] width 69 height 20
click at [1, 644] on link "Bonus: The Social Work Helping Process Video · 17 min" at bounding box center [166, 670] width 332 height 53
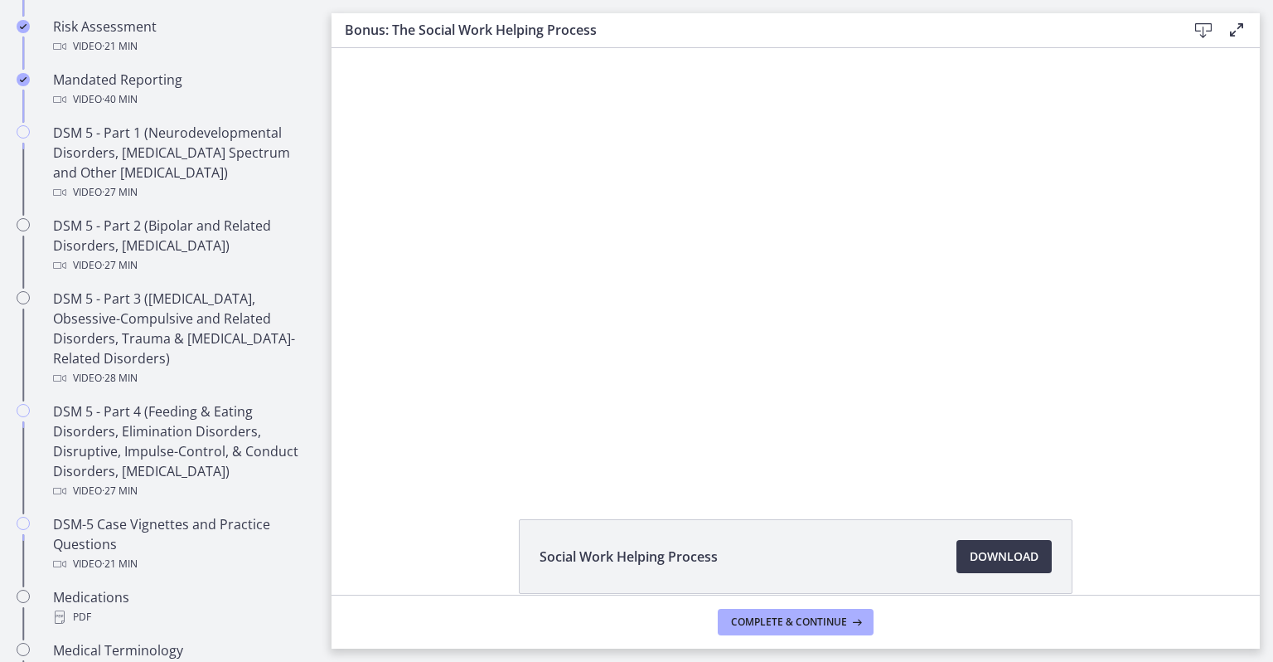
scroll to position [677, 0]
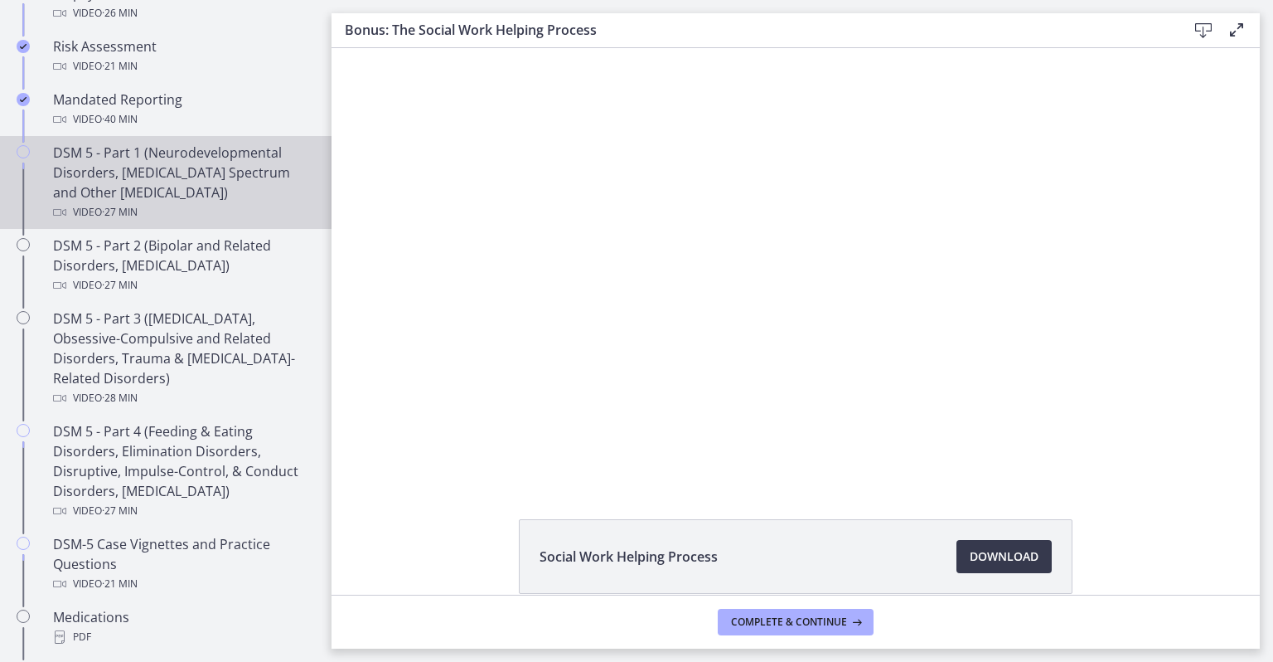
click at [67, 153] on div "DSM 5 - Part 1 (Neurodevelopmental Disorders, [MEDICAL_DATA] Spectrum and Other…" at bounding box center [182, 183] width 259 height 80
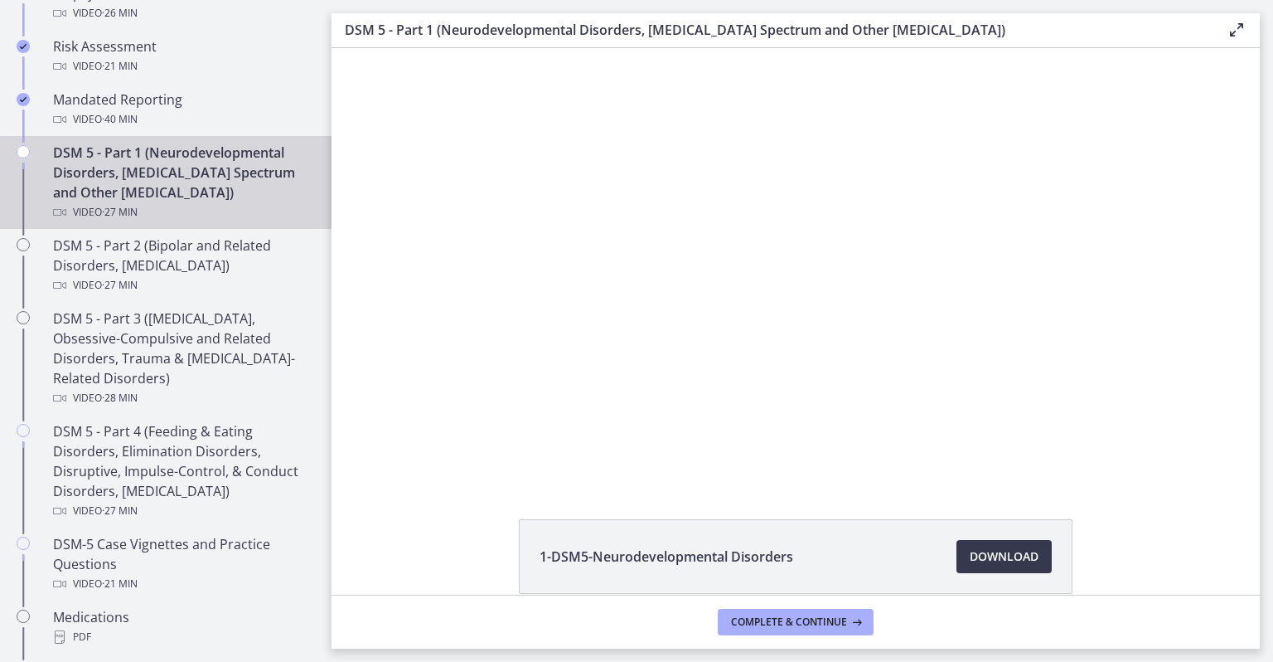
click at [575, 411] on div at bounding box center [795, 264] width 769 height 433
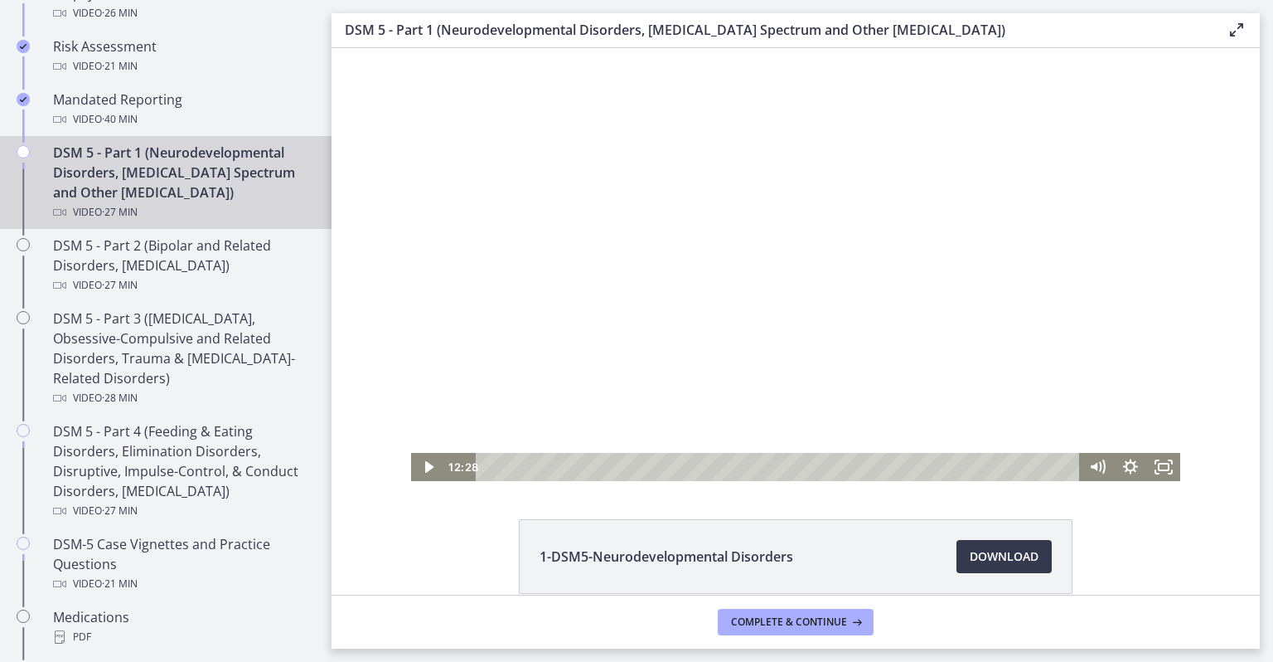
click at [0, 195] on link "DSM 5 - Part 1 (Neurodevelopmental Disorders, [MEDICAL_DATA] Spectrum and Other…" at bounding box center [166, 182] width 332 height 93
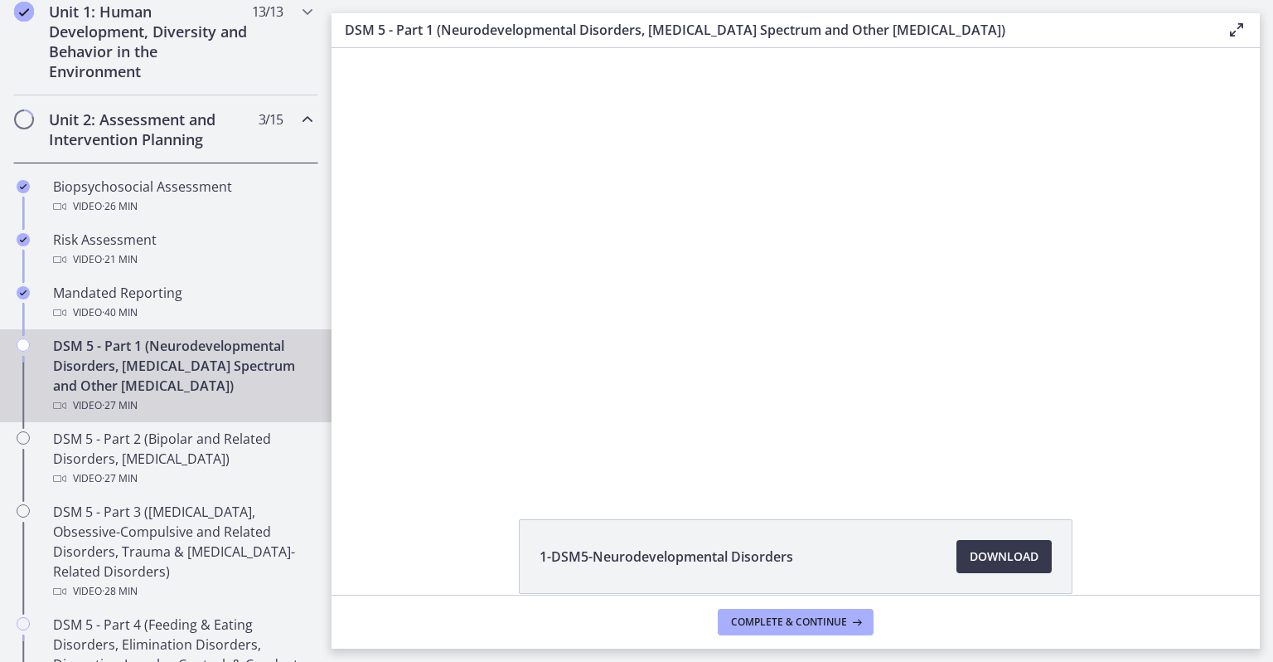
scroll to position [483, 0]
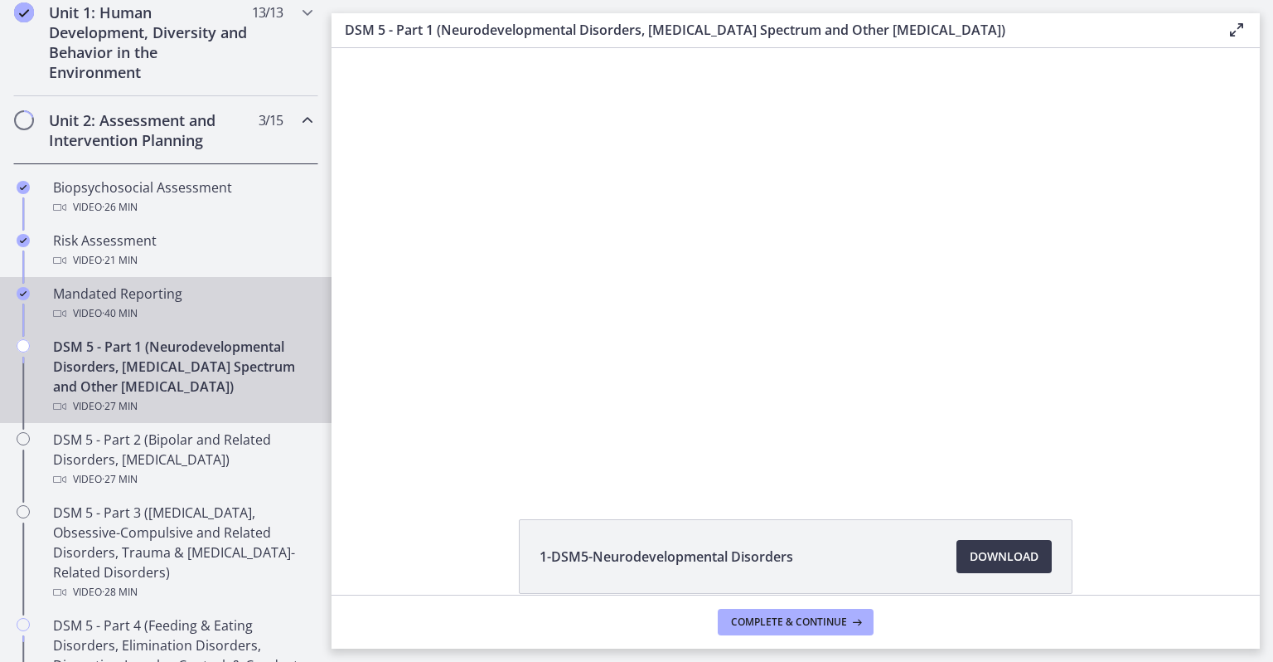
click at [96, 295] on div "Mandated Reporting Video · 40 min" at bounding box center [182, 304] width 259 height 40
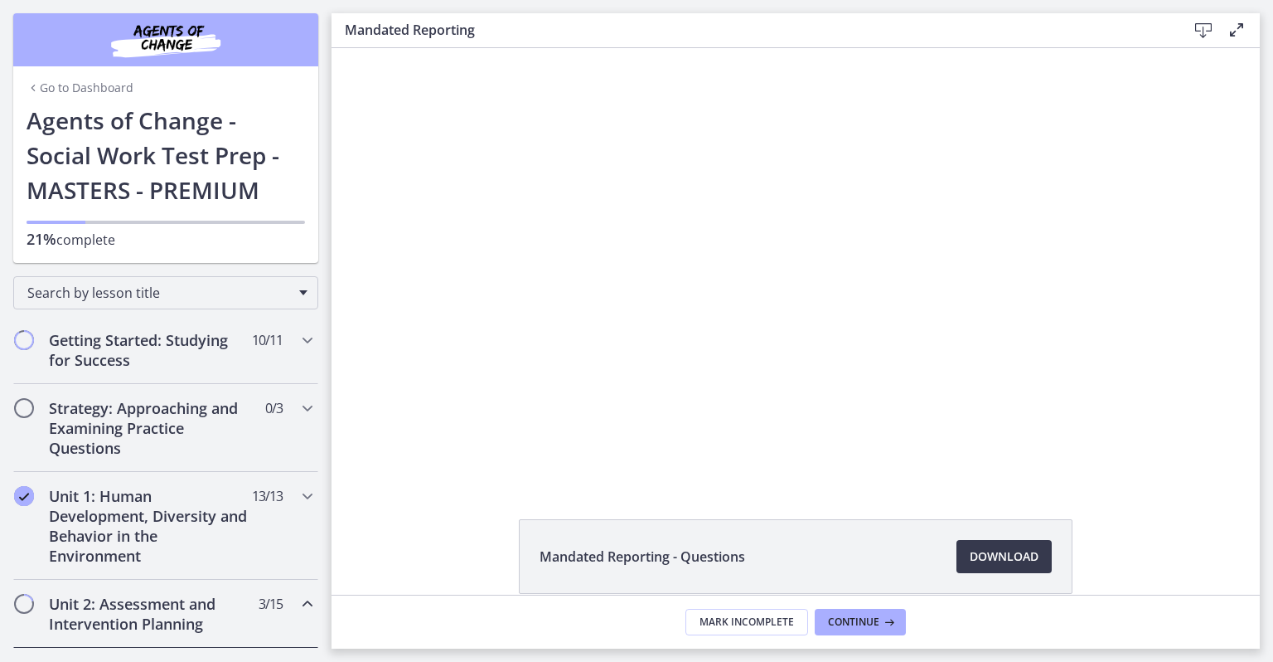
click at [642, 309] on div at bounding box center [796, 264] width 860 height 433
